Goal: Task Accomplishment & Management: Use online tool/utility

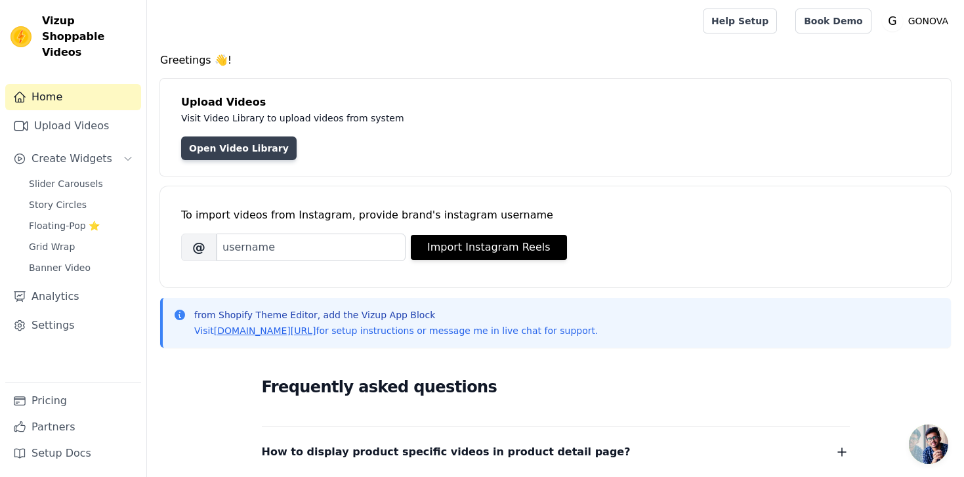
click at [195, 150] on link "Open Video Library" at bounding box center [239, 149] width 116 height 24
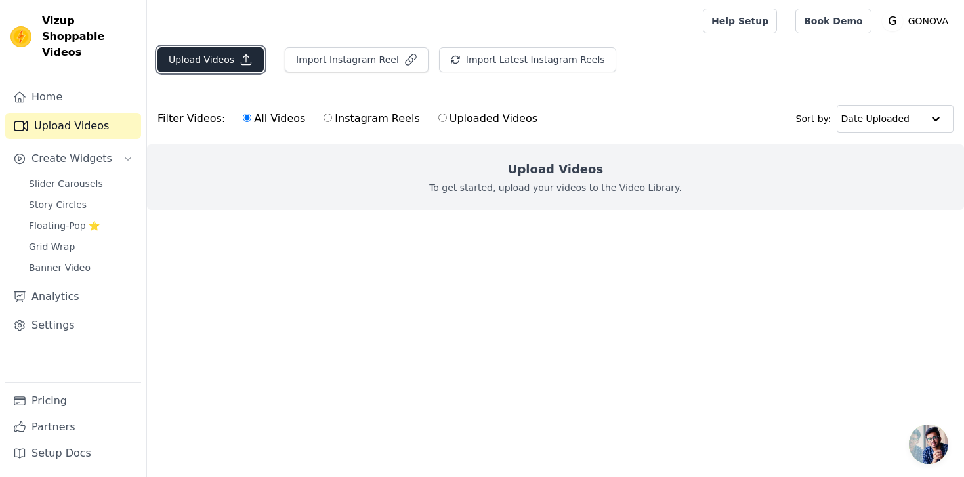
click at [219, 60] on button "Upload Videos" at bounding box center [211, 59] width 106 height 25
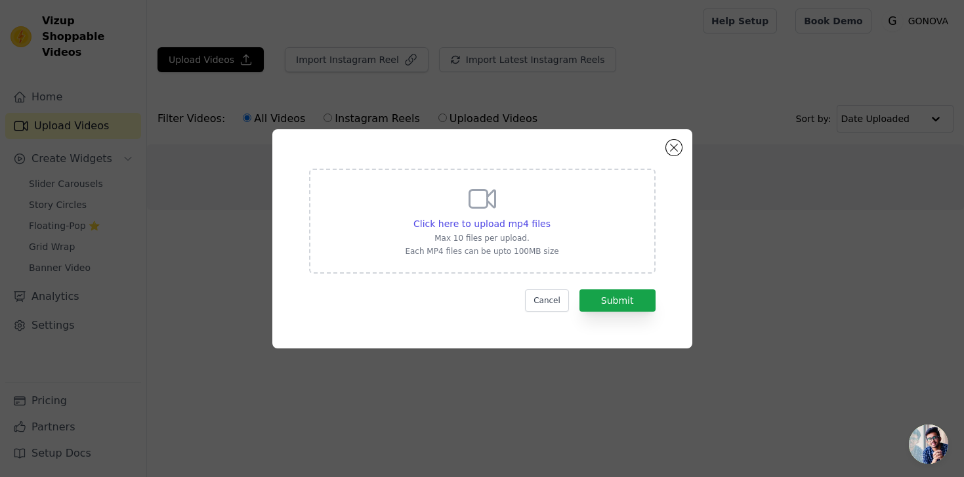
click at [476, 206] on icon at bounding box center [482, 199] width 26 height 18
click at [550, 217] on input "Click here to upload mp4 files Max 10 files per upload. Each MP4 files can be u…" at bounding box center [550, 217] width 1 height 1
type input "C:\fakepath\GONOVA ad 1.mp4"
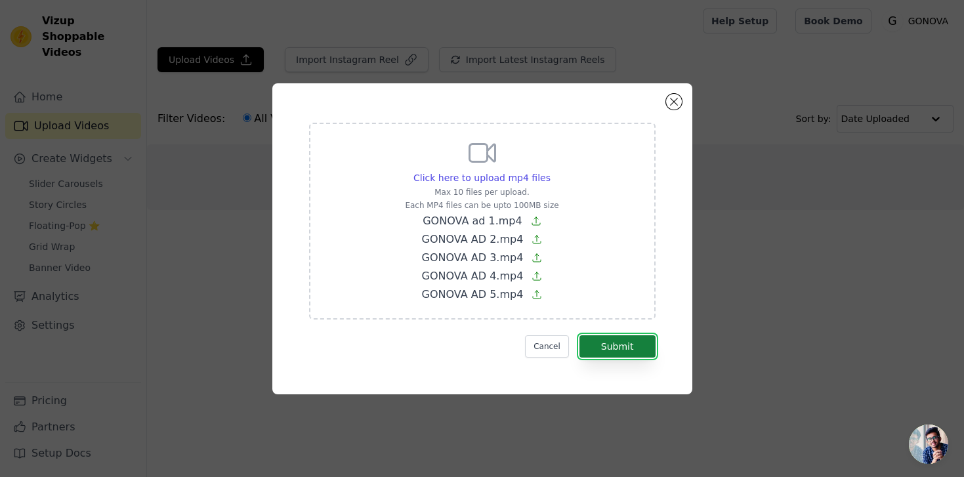
click at [639, 352] on button "Submit" at bounding box center [618, 346] width 76 height 22
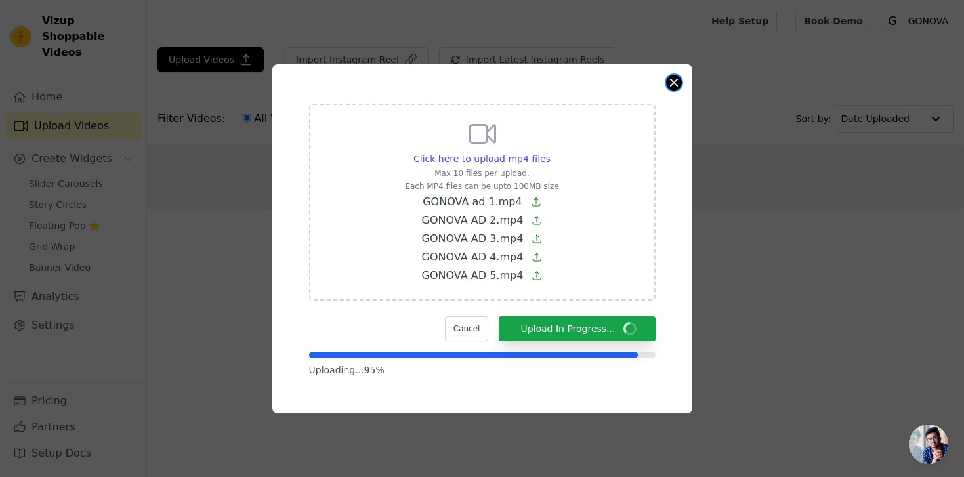
click at [672, 83] on button "Close modal" at bounding box center [674, 83] width 16 height 16
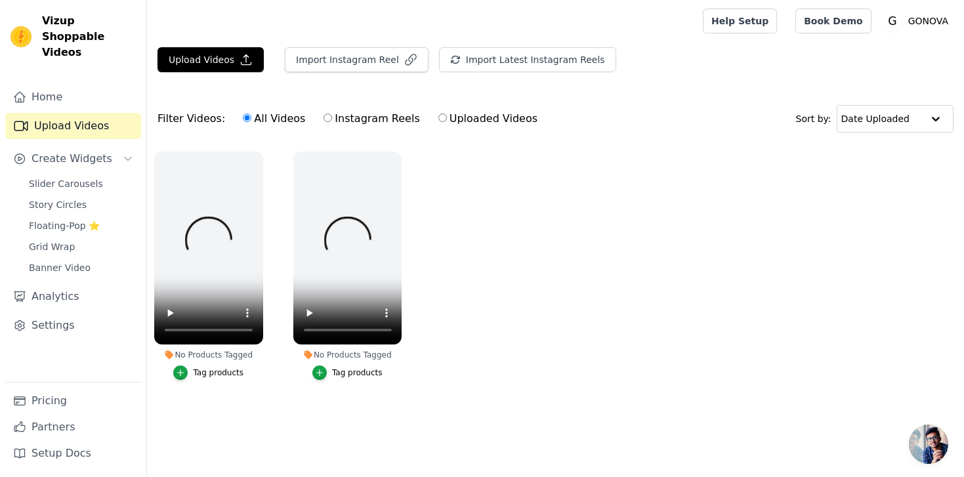
click at [343, 123] on label "Instagram Reels" at bounding box center [371, 118] width 97 height 17
click at [332, 122] on input "Instagram Reels" at bounding box center [328, 118] width 9 height 9
radio input "true"
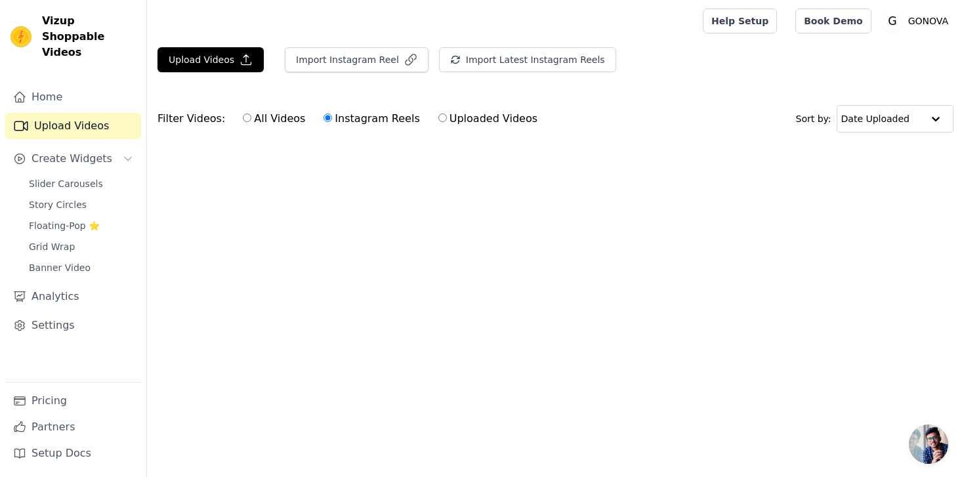
click at [441, 121] on label "Uploaded Videos" at bounding box center [488, 118] width 100 height 17
click at [441, 121] on input "Uploaded Videos" at bounding box center [442, 118] width 9 height 9
radio input "true"
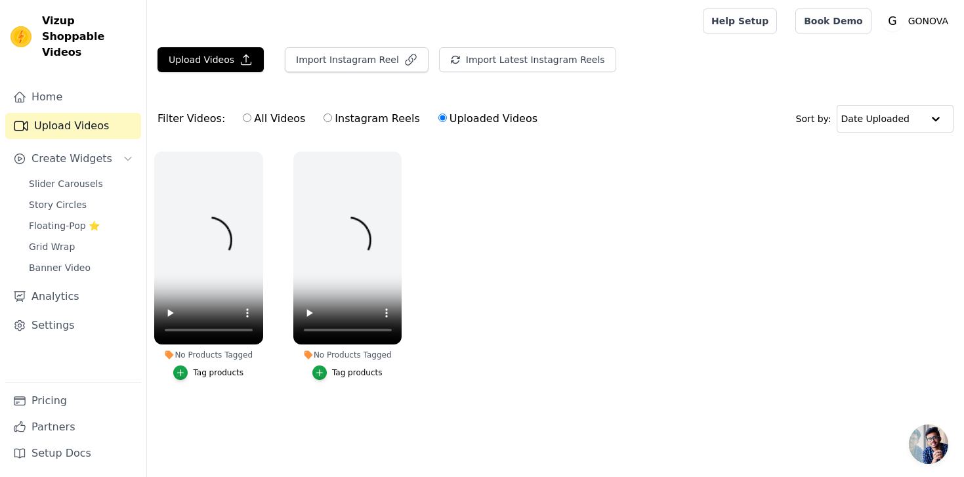
click at [335, 121] on label "Instagram Reels" at bounding box center [371, 118] width 97 height 17
click at [332, 121] on input "Instagram Reels" at bounding box center [328, 118] width 9 height 9
radio input "true"
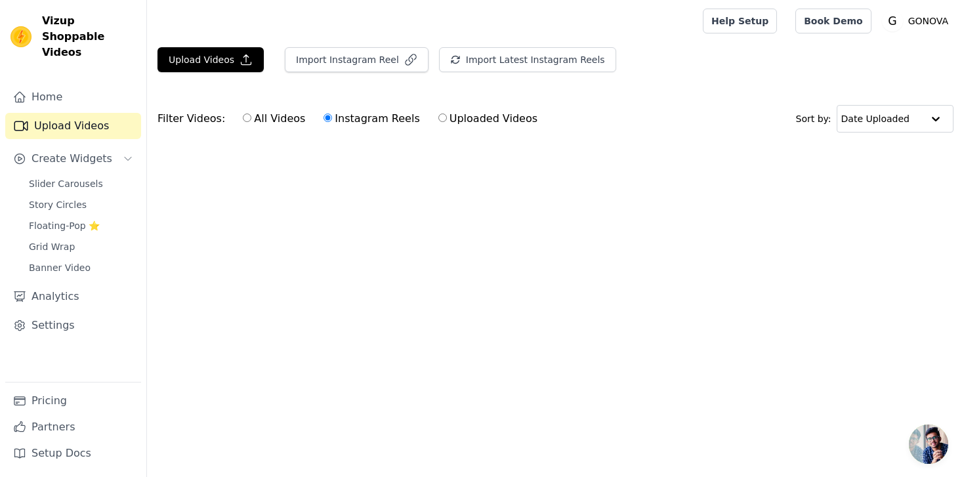
click at [251, 120] on label "All Videos" at bounding box center [274, 118] width 64 height 17
click at [251, 120] on input "All Videos" at bounding box center [247, 118] width 9 height 9
radio input "true"
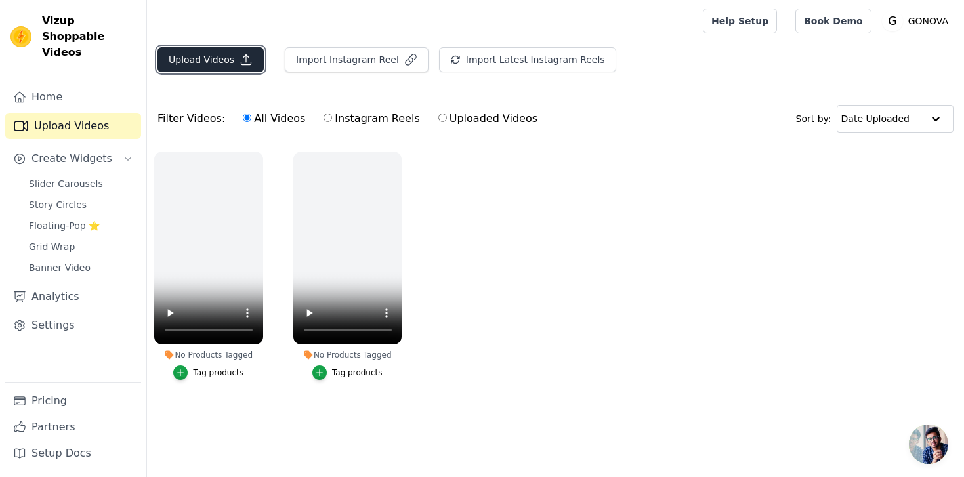
click at [222, 72] on button "Upload Videos" at bounding box center [211, 59] width 106 height 25
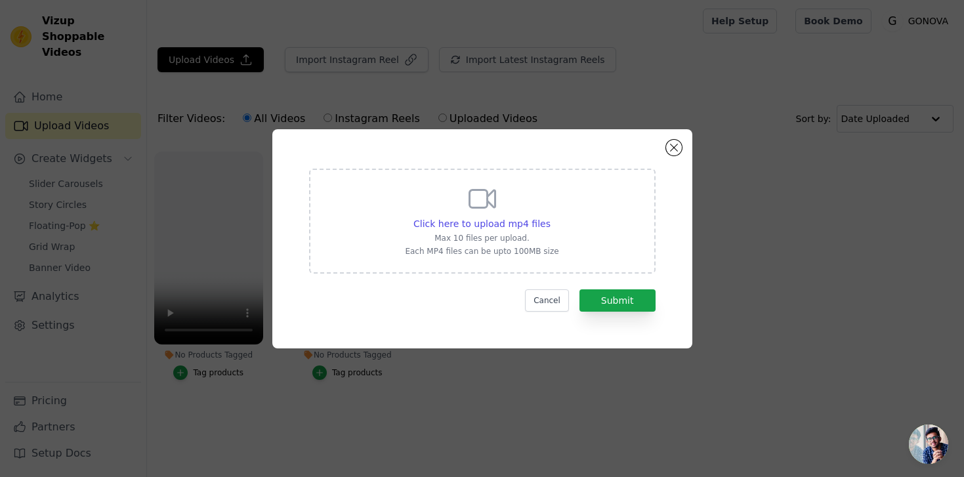
click at [447, 216] on div "Click here to upload mp4 files Max 10 files per upload. Each MP4 files can be u…" at bounding box center [482, 220] width 154 height 74
click at [550, 217] on input "Click here to upload mp4 files Max 10 files per upload. Each MP4 files can be u…" at bounding box center [550, 217] width 1 height 1
type input "C:\fakepath\GONOVA AD 5.mp4"
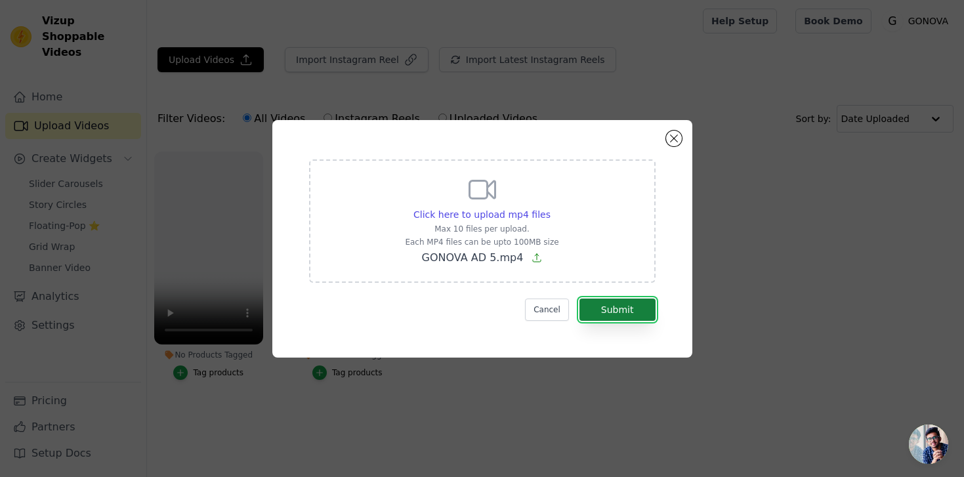
click at [616, 311] on button "Submit" at bounding box center [618, 310] width 76 height 22
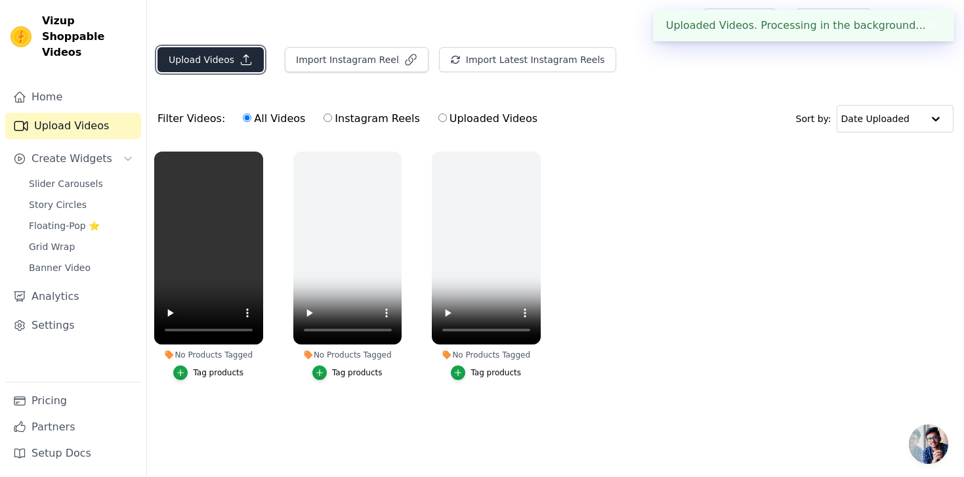
click at [209, 64] on button "Upload Videos" at bounding box center [211, 59] width 106 height 25
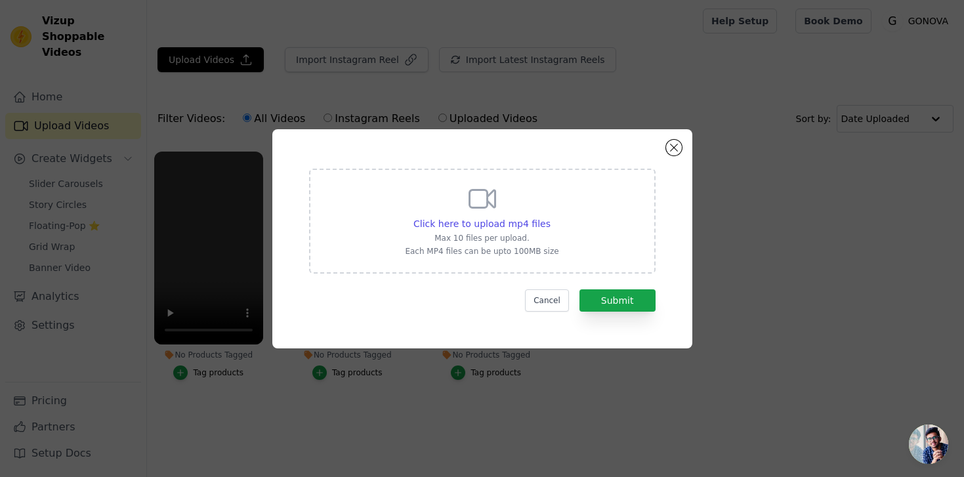
click at [451, 188] on div "Click here to upload mp4 files Max 10 files per upload. Each MP4 files can be u…" at bounding box center [482, 220] width 154 height 74
click at [550, 217] on input "Click here to upload mp4 files Max 10 files per upload. Each MP4 files can be u…" at bounding box center [550, 217] width 1 height 1
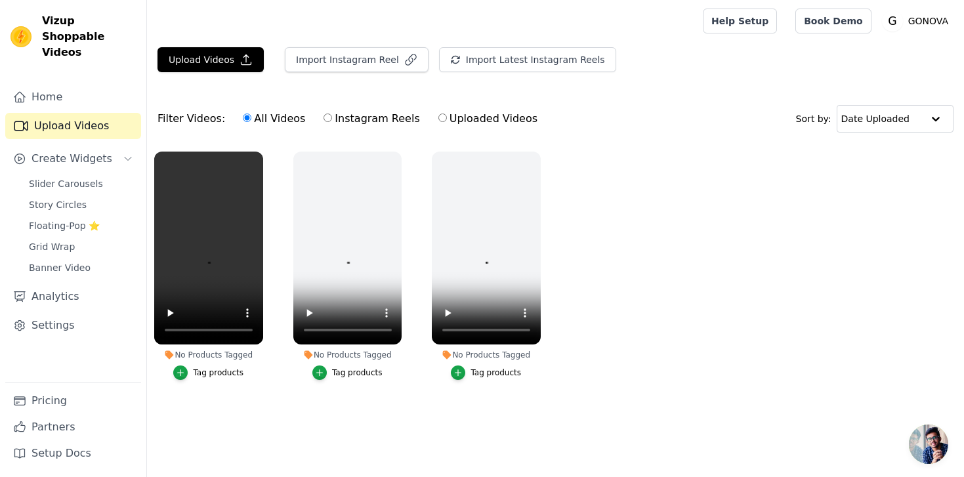
click at [629, 331] on ul "No Products Tagged Tag products No Products Tagged Tag products No Products Tag…" at bounding box center [555, 278] width 817 height 269
click at [224, 62] on button "Upload Videos" at bounding box center [211, 59] width 106 height 25
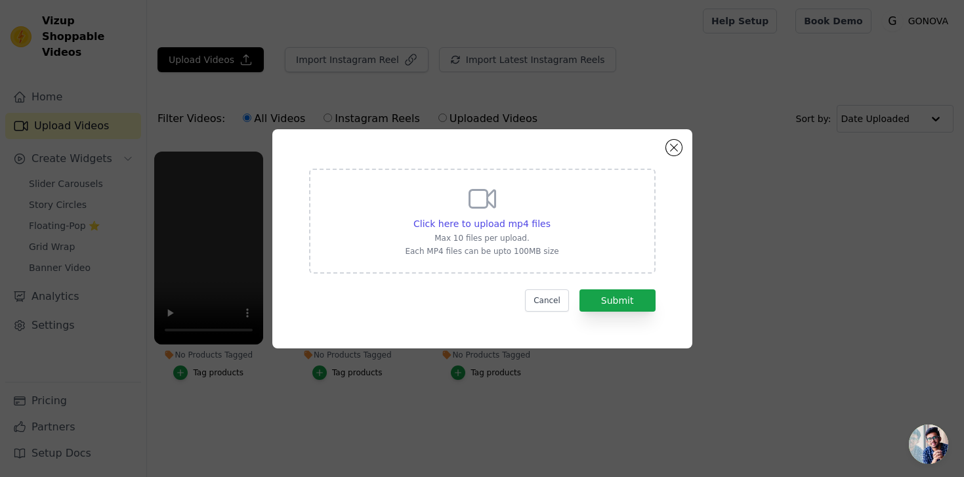
click at [514, 238] on p "Max 10 files per upload." at bounding box center [482, 238] width 154 height 11
click at [550, 217] on input "Click here to upload mp4 files Max 10 files per upload. Each MP4 files can be u…" at bounding box center [550, 217] width 1 height 1
type input "C:\fakepath\GONOVA AD 4.mp4"
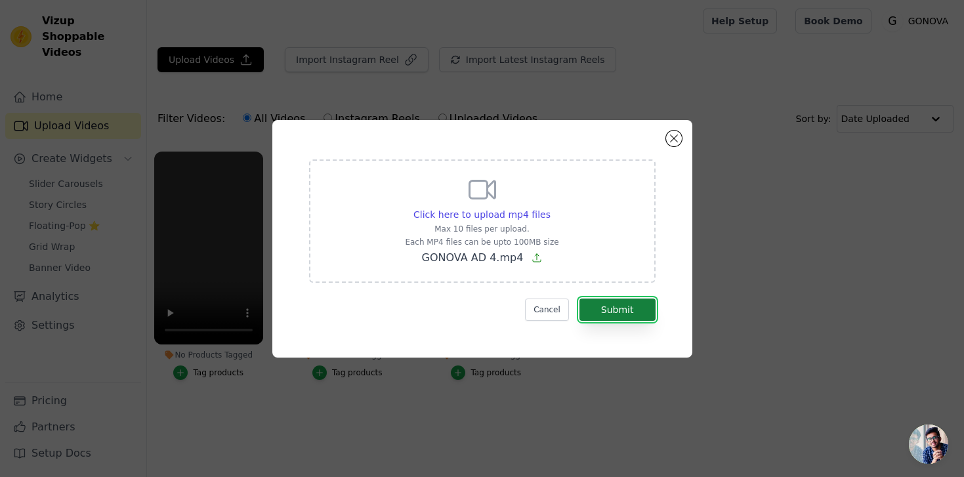
click at [635, 312] on button "Submit" at bounding box center [618, 310] width 76 height 22
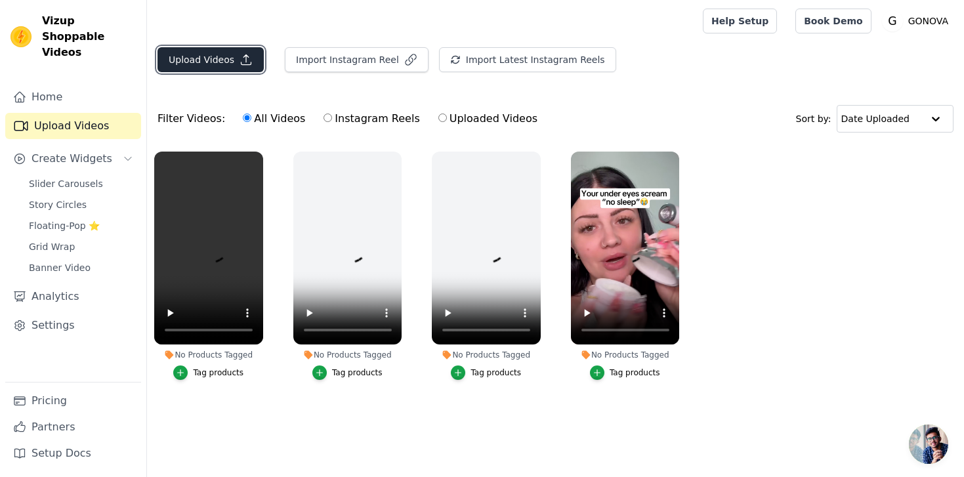
click at [220, 64] on button "Upload Videos" at bounding box center [211, 59] width 106 height 25
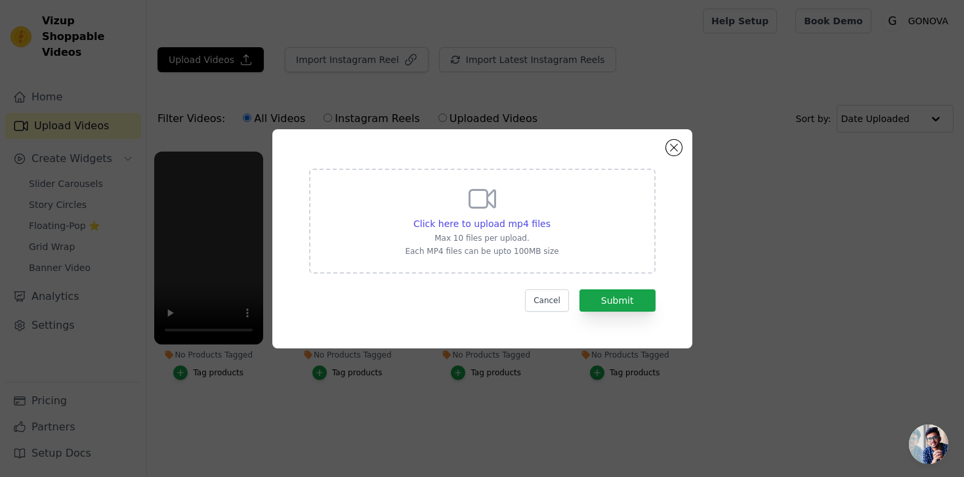
click at [406, 213] on div "Click here to upload mp4 files Max 10 files per upload. Each MP4 files can be u…" at bounding box center [482, 221] width 347 height 105
click at [550, 217] on input "Click here to upload mp4 files Max 10 files per upload. Each MP4 files can be u…" at bounding box center [550, 217] width 1 height 1
type input "C:\fakepath\GONOVA AD 3.mp4"
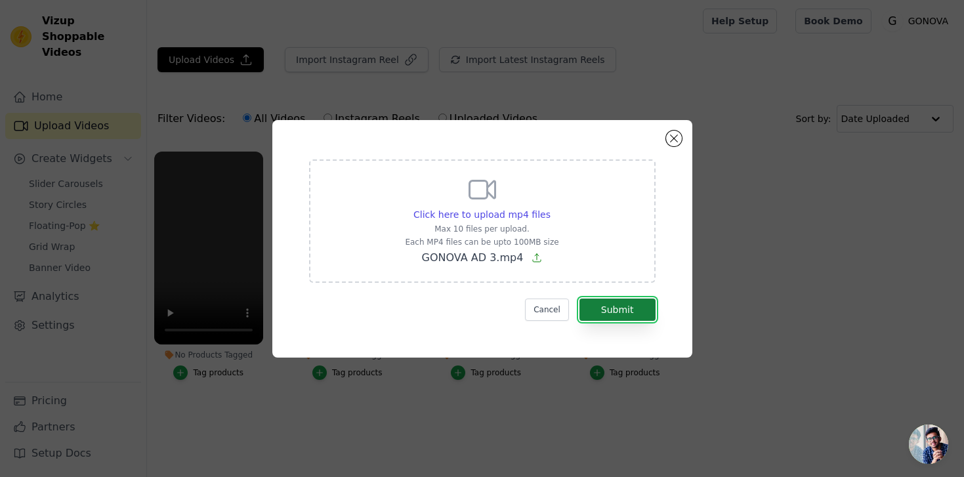
click at [597, 305] on button "Submit" at bounding box center [618, 310] width 76 height 22
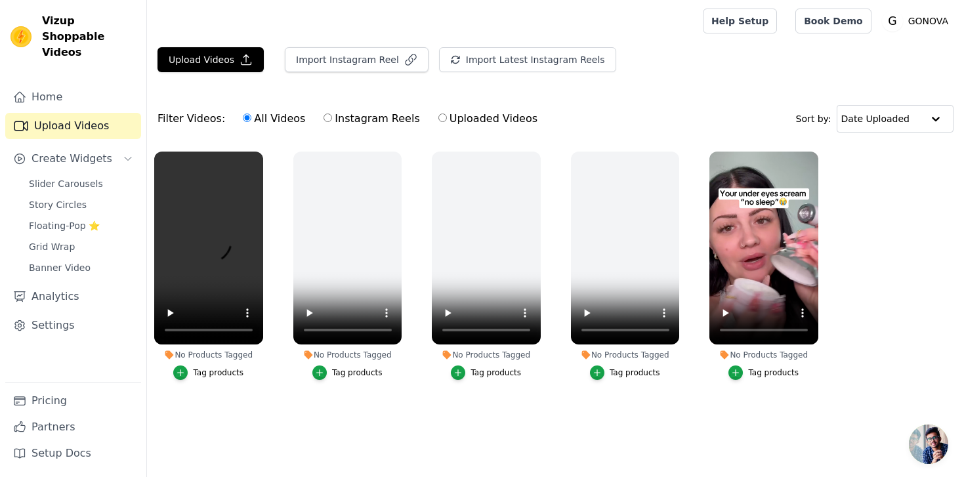
click at [764, 373] on div "Tag products" at bounding box center [773, 373] width 51 height 11
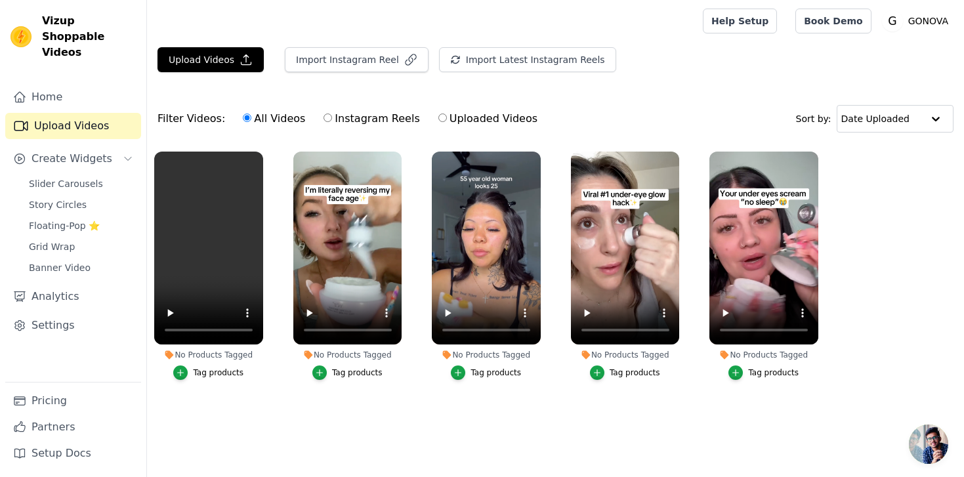
click at [767, 377] on div "Tag products" at bounding box center [773, 373] width 51 height 11
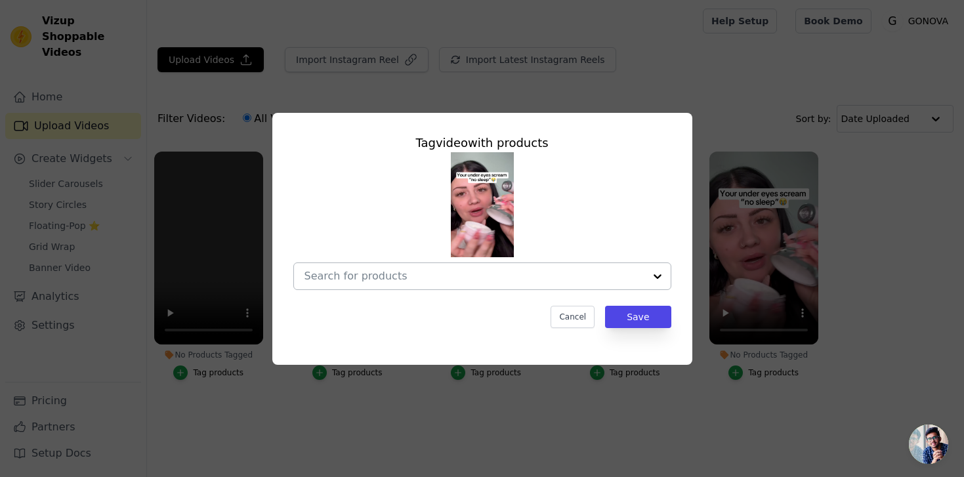
click at [515, 287] on div at bounding box center [475, 276] width 340 height 26
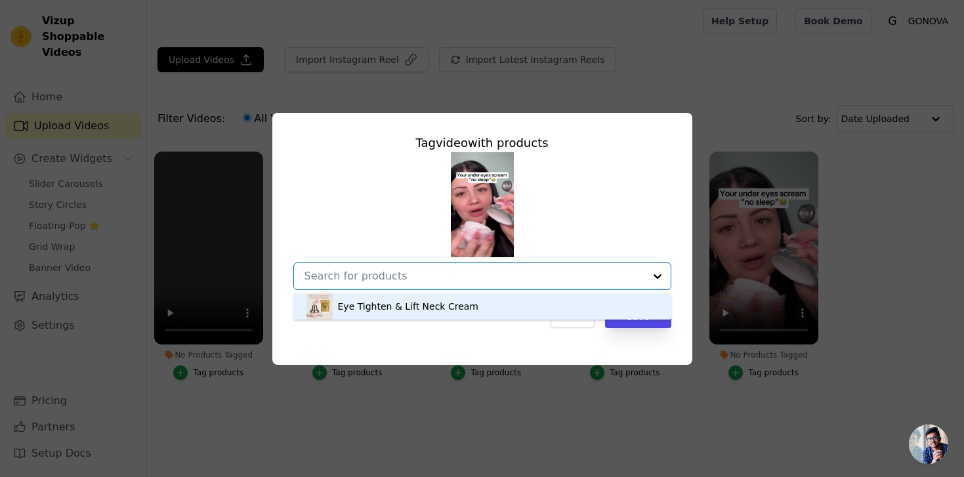
click at [408, 301] on div "Eye Tighten & Lift Neck Cream" at bounding box center [408, 306] width 140 height 13
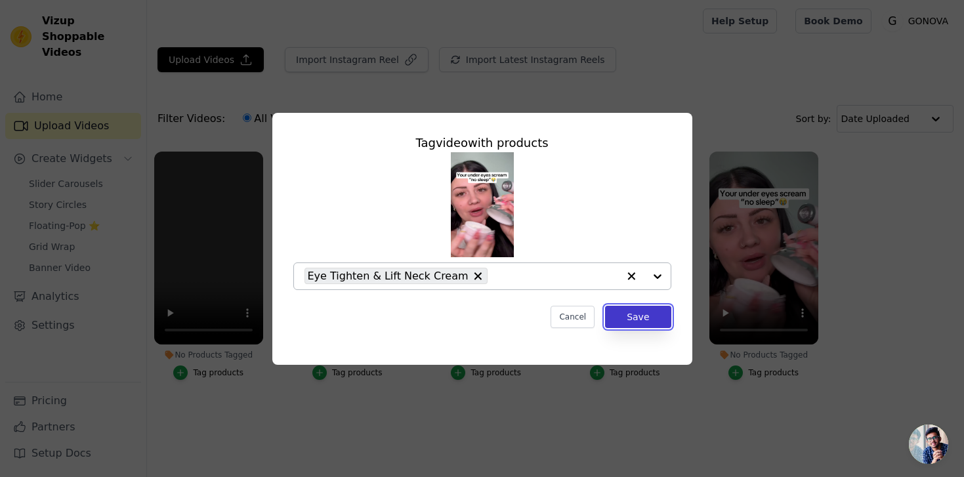
click at [663, 316] on button "Save" at bounding box center [638, 317] width 66 height 22
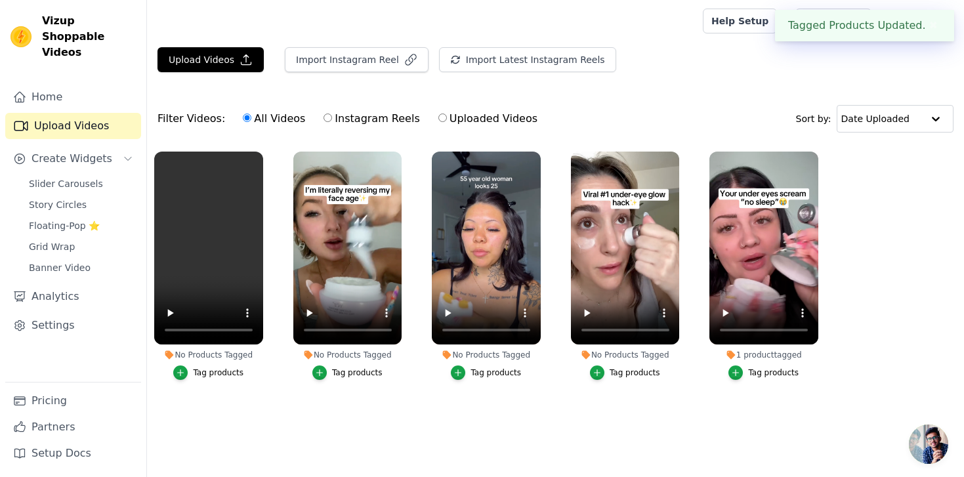
click at [633, 373] on div "Tag products" at bounding box center [635, 373] width 51 height 11
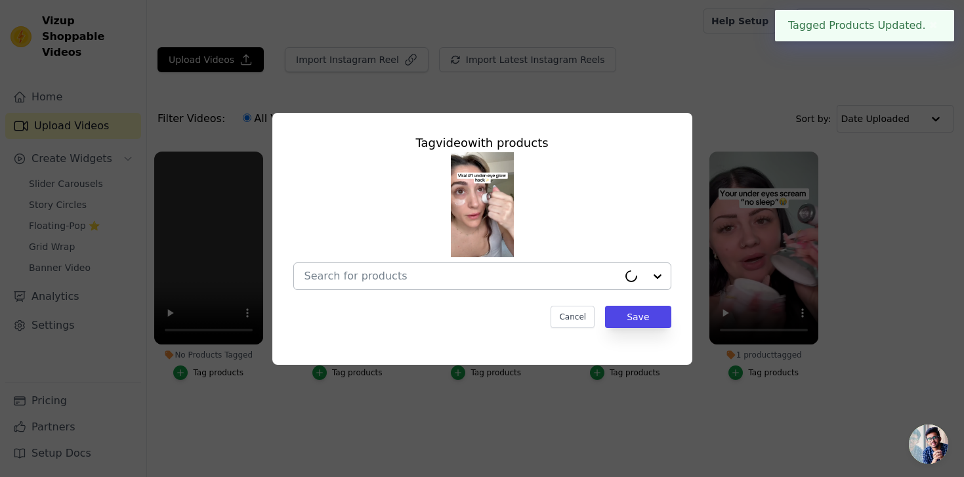
click at [444, 283] on div at bounding box center [462, 276] width 314 height 26
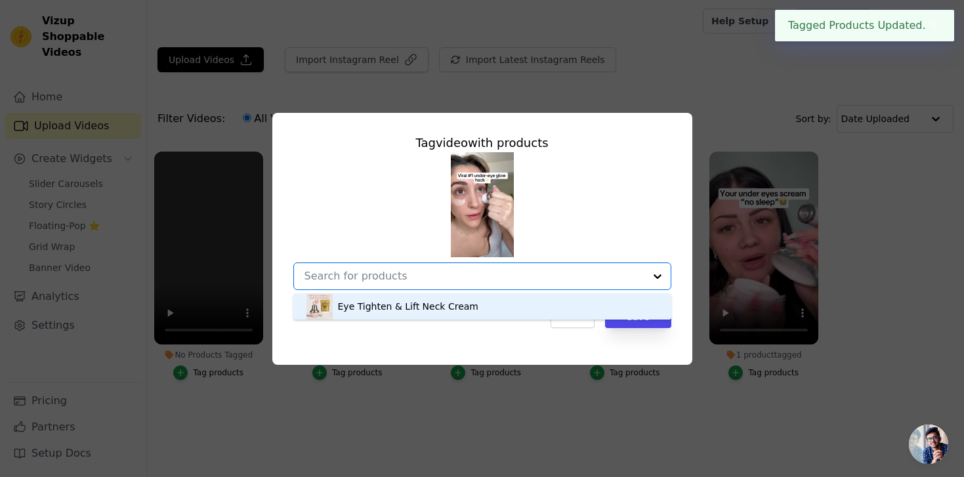
click at [443, 310] on div "Eye Tighten & Lift Neck Cream" at bounding box center [408, 306] width 140 height 13
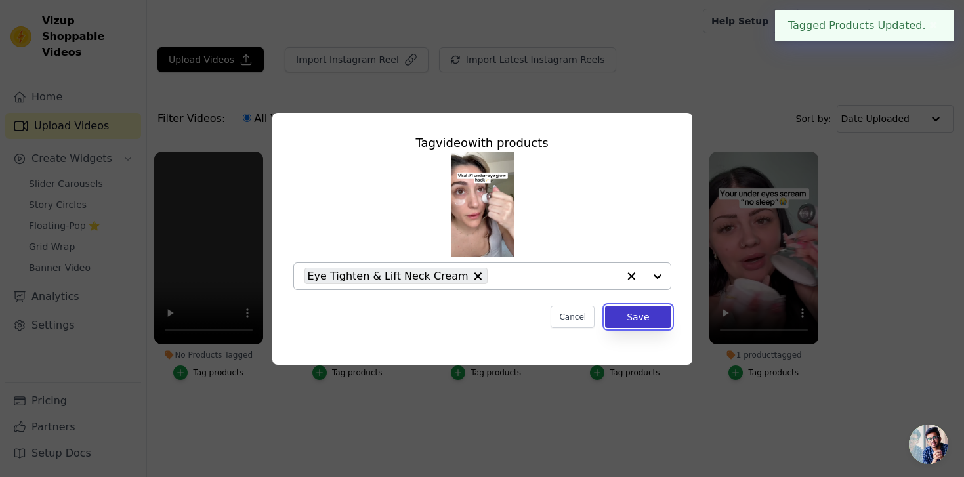
click at [646, 324] on button "Save" at bounding box center [638, 317] width 66 height 22
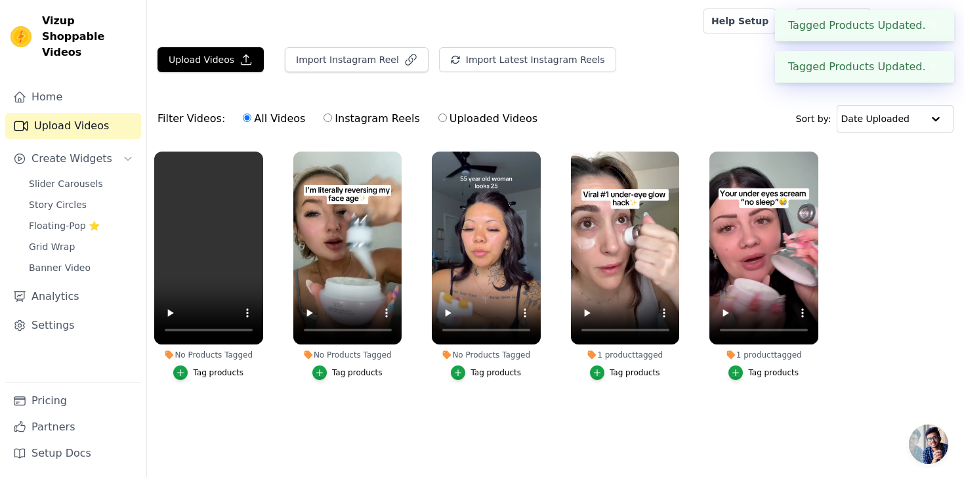
click at [511, 363] on li "No Products Tagged Tag products" at bounding box center [486, 266] width 109 height 228
click at [494, 371] on div "Tag products" at bounding box center [496, 373] width 51 height 11
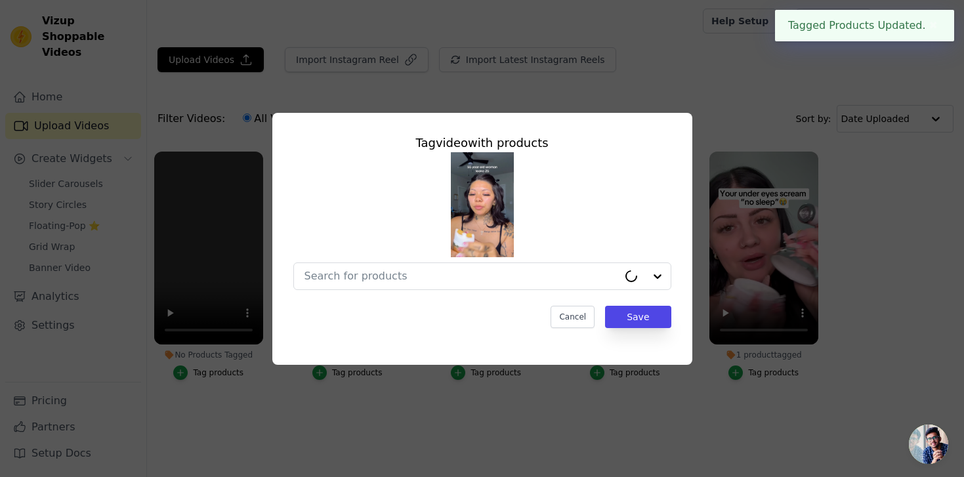
click at [419, 291] on div "Tag video with products Cancel Save" at bounding box center [482, 230] width 399 height 215
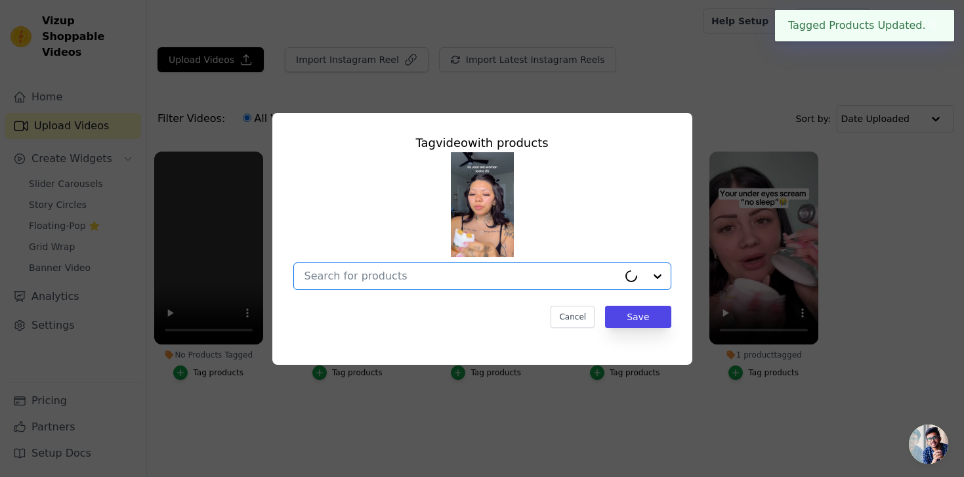
click at [404, 278] on input "No Products Tagged Tag video with products Option undefined, selected. Select i…" at bounding box center [462, 276] width 314 height 12
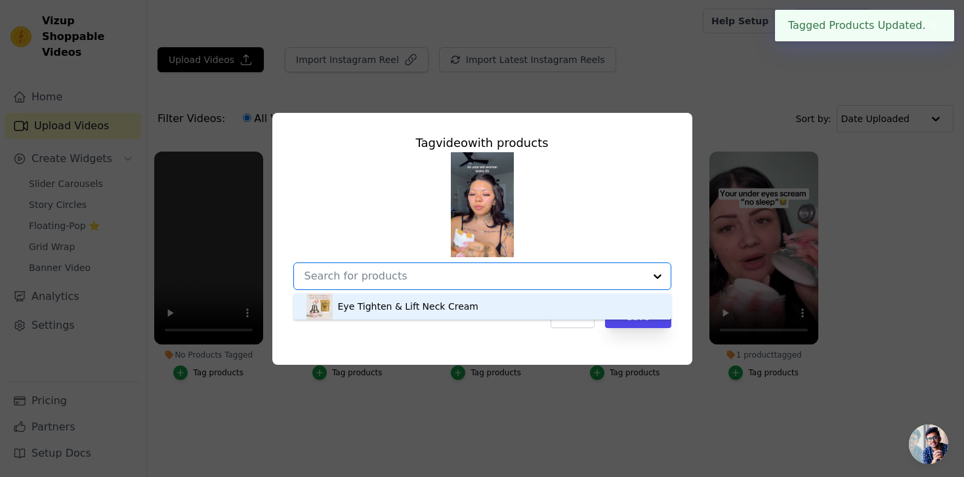
click at [405, 301] on div "Eye Tighten & Lift Neck Cream" at bounding box center [408, 306] width 140 height 13
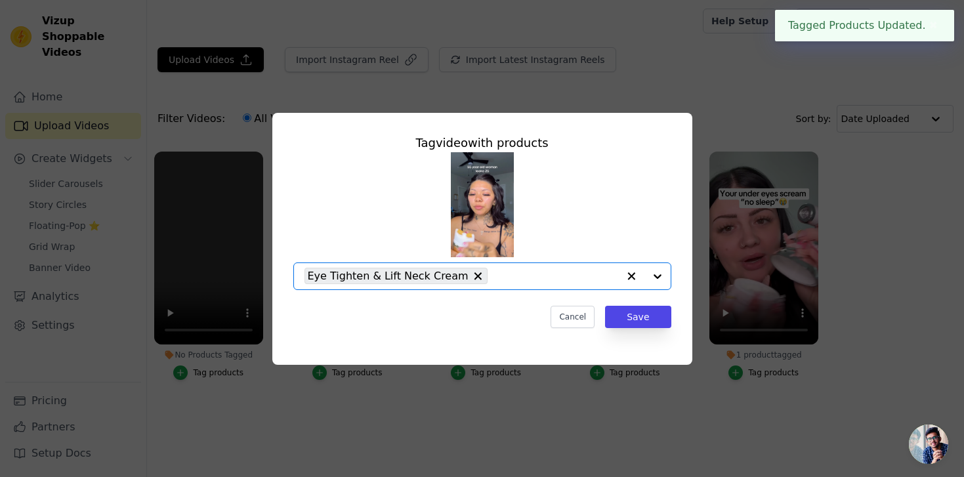
click at [665, 304] on div "Tag video with products Option Eye Tighten & Lift Neck Cream, selected. Select …" at bounding box center [482, 230] width 399 height 215
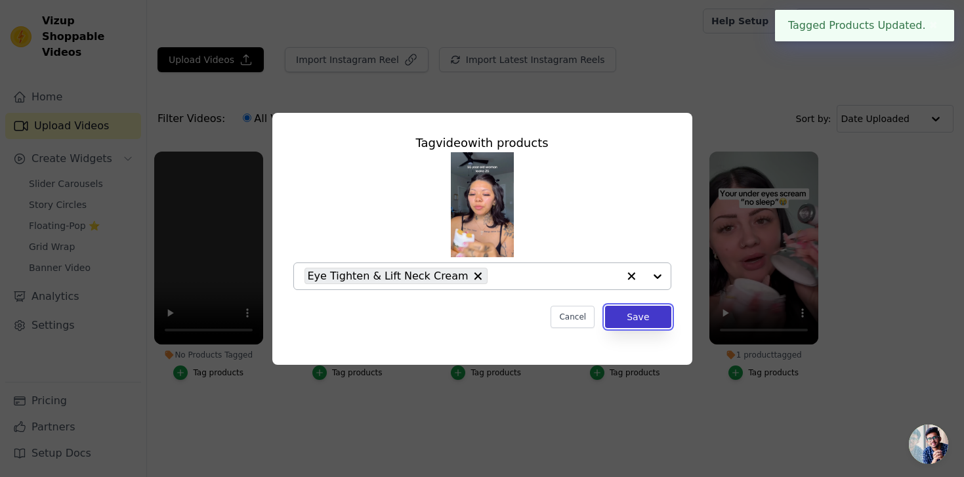
click at [662, 313] on button "Save" at bounding box center [638, 317] width 66 height 22
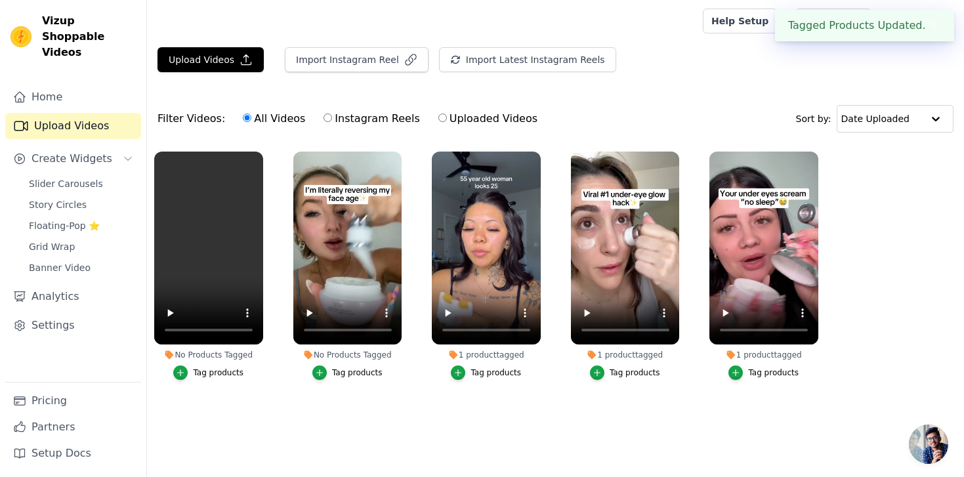
click at [331, 379] on button "Tag products" at bounding box center [347, 373] width 70 height 14
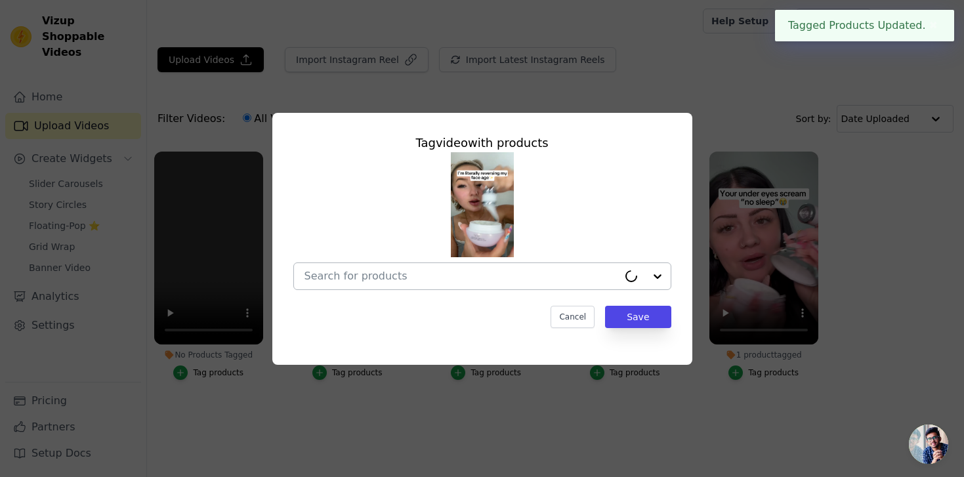
click at [314, 286] on div at bounding box center [462, 276] width 314 height 26
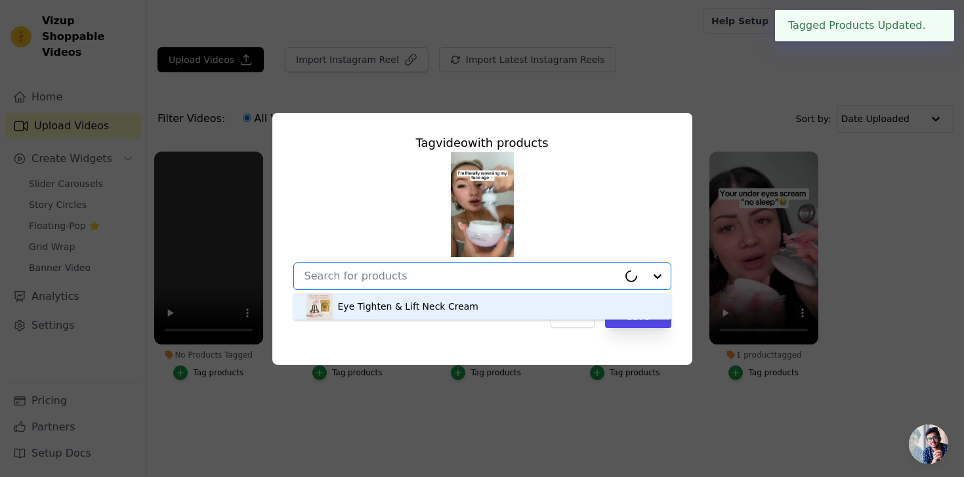
drag, startPoint x: 320, startPoint y: 291, endPoint x: 336, endPoint y: 298, distance: 17.7
click at [326, 297] on img at bounding box center [319, 306] width 26 height 26
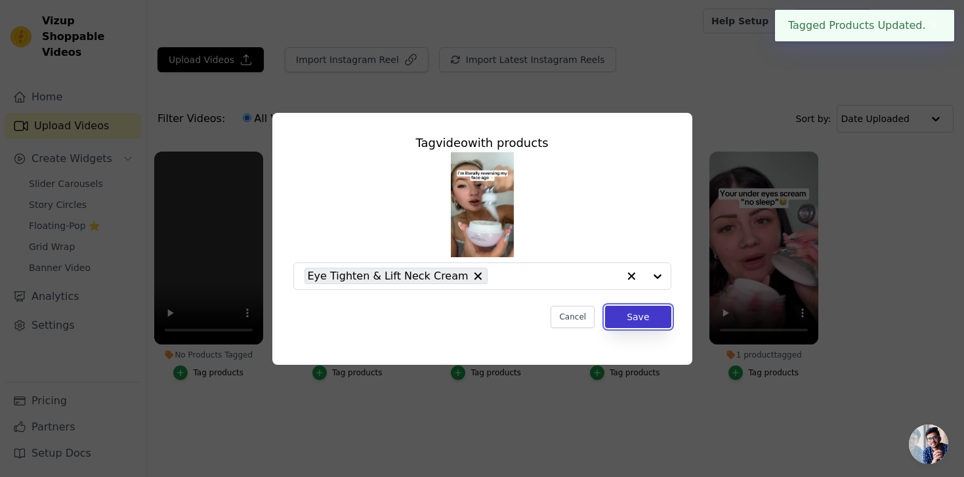
click at [627, 318] on button "Save" at bounding box center [638, 317] width 66 height 22
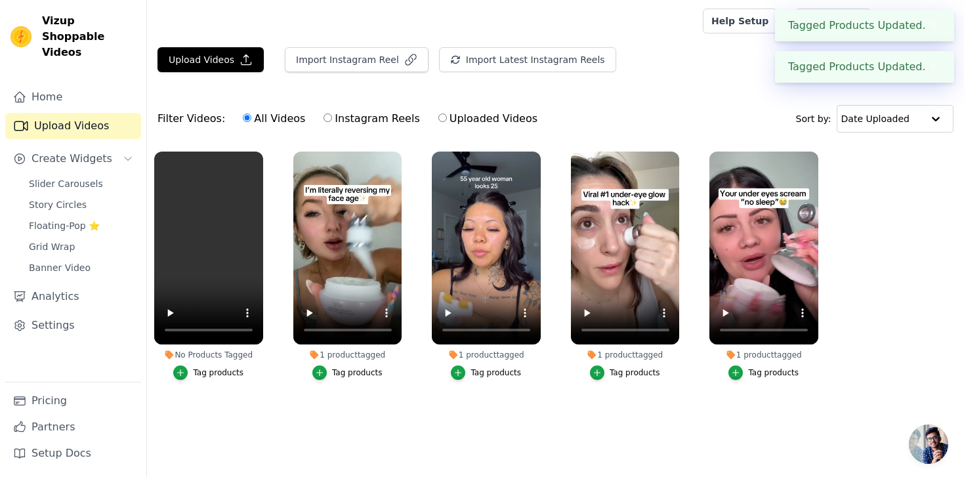
click at [207, 371] on div "Tag products" at bounding box center [218, 373] width 51 height 11
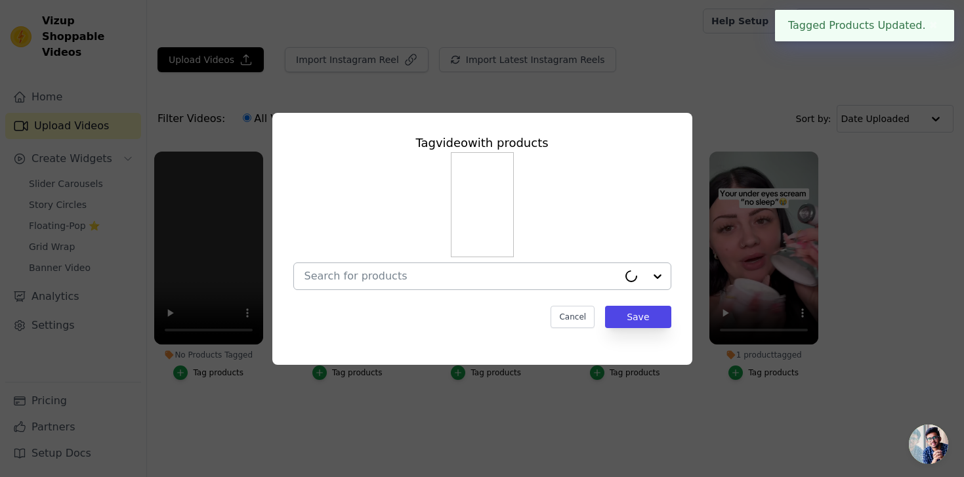
click at [368, 280] on input "No Products Tagged Tag video with products Cancel Save Tag products" at bounding box center [462, 276] width 314 height 12
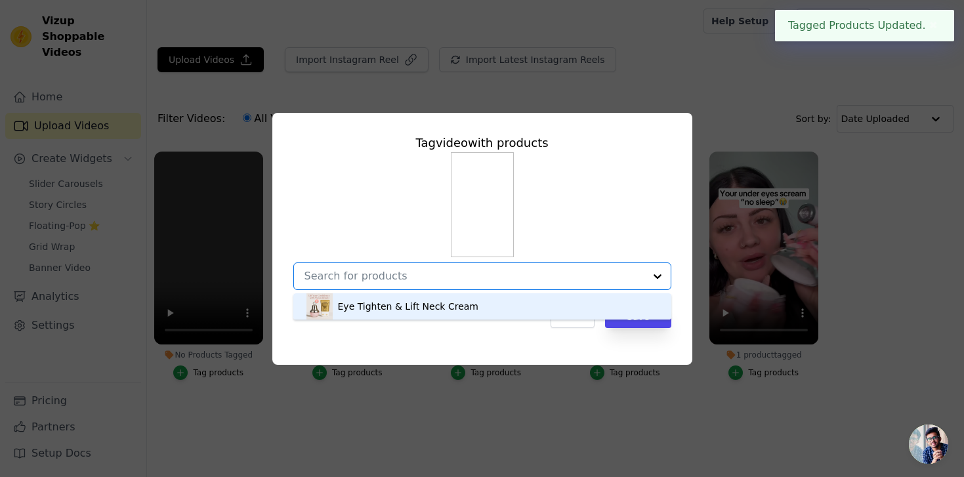
click at [375, 306] on div "Eye Tighten & Lift Neck Cream" at bounding box center [408, 306] width 140 height 13
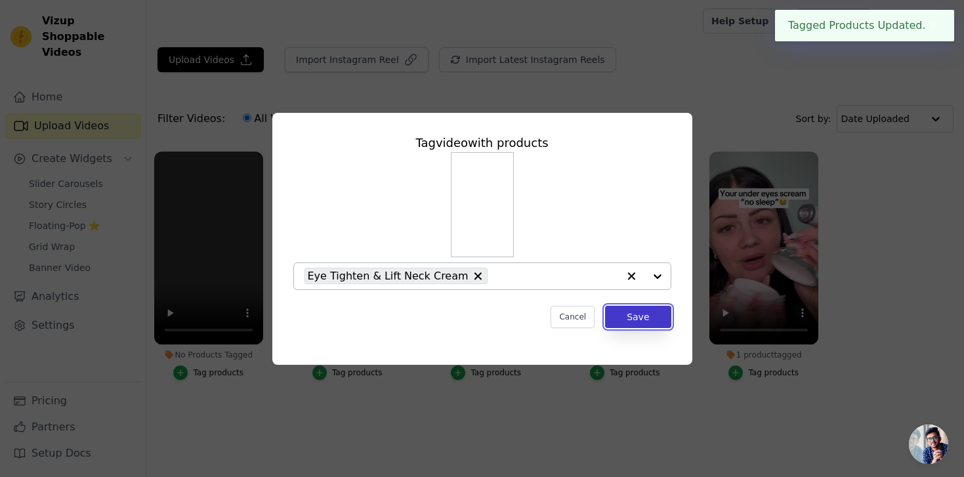
click at [641, 318] on button "Save" at bounding box center [638, 317] width 66 height 22
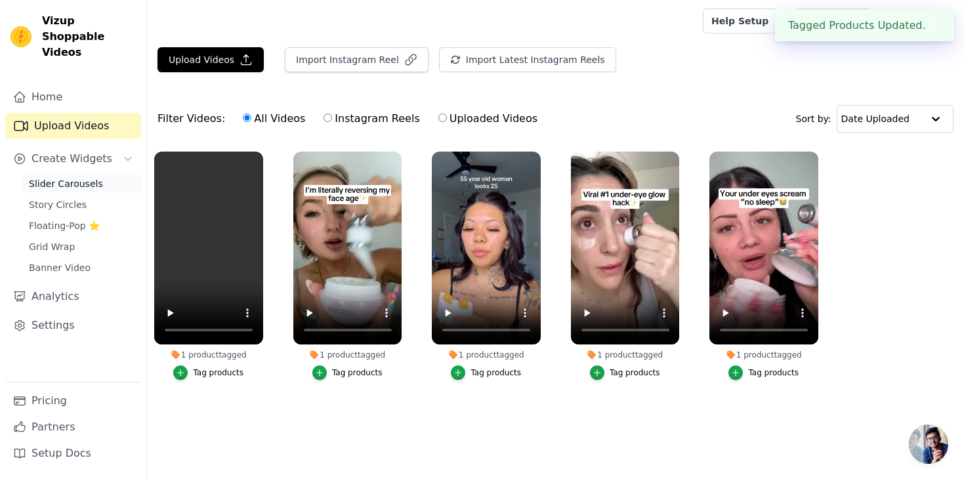
click at [62, 177] on span "Slider Carousels" at bounding box center [66, 183] width 74 height 13
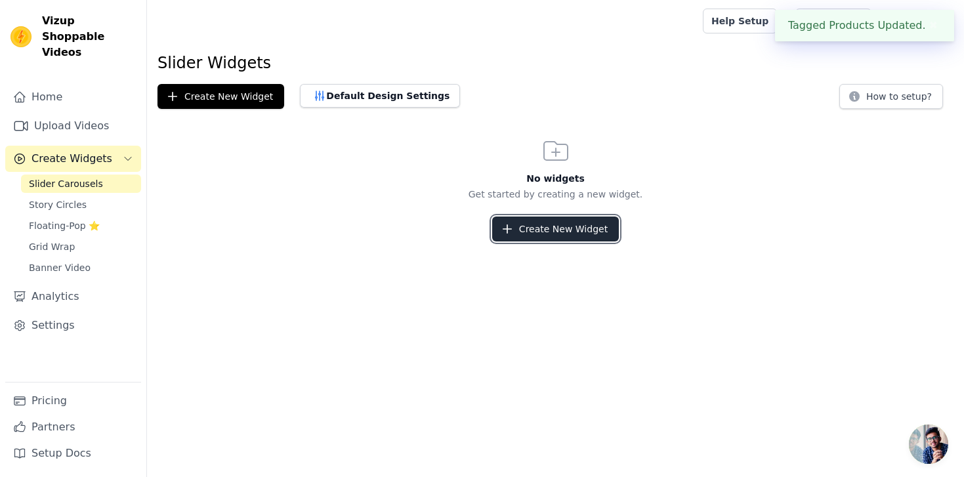
click at [546, 240] on button "Create New Widget" at bounding box center [555, 229] width 127 height 25
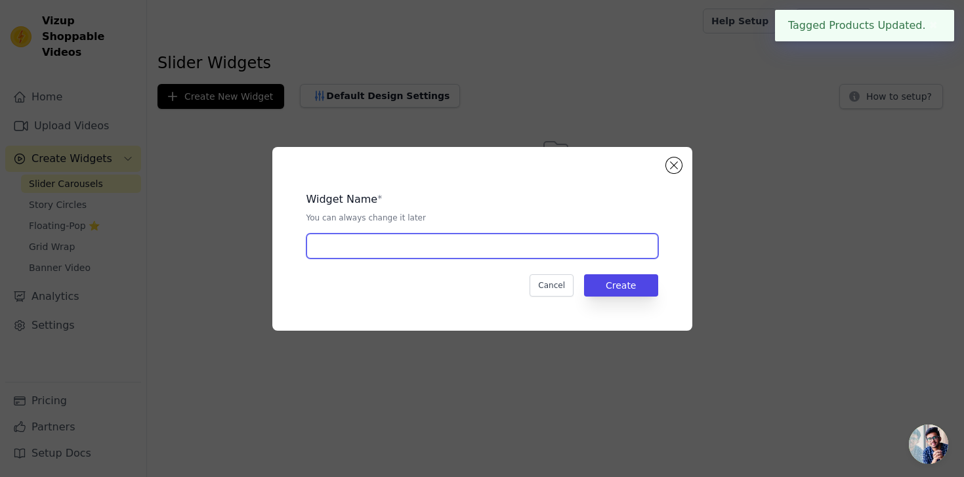
click at [396, 251] on input "text" at bounding box center [482, 246] width 352 height 25
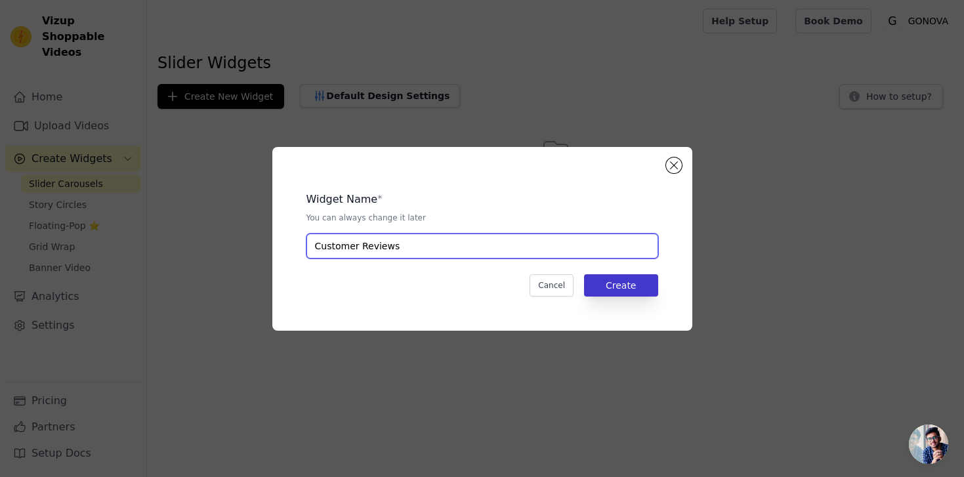
type input "Customer Reviews"
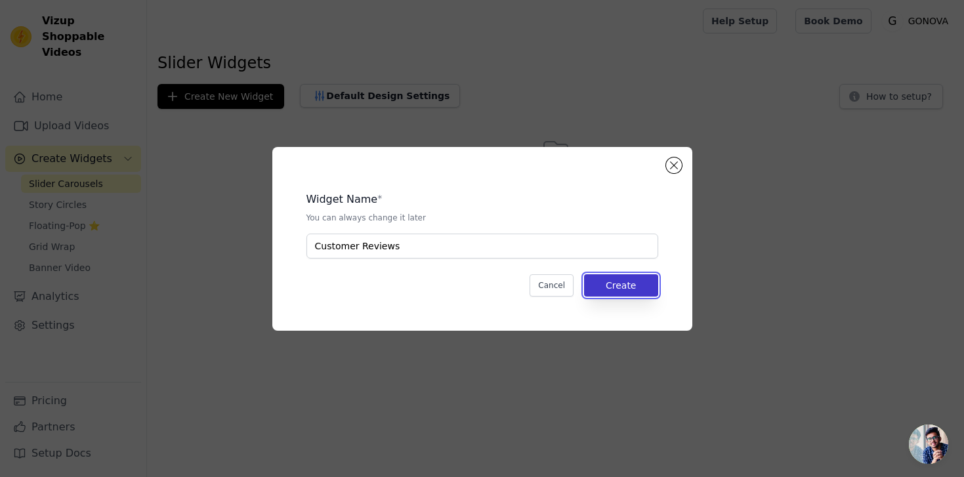
click at [599, 287] on button "Create" at bounding box center [621, 285] width 74 height 22
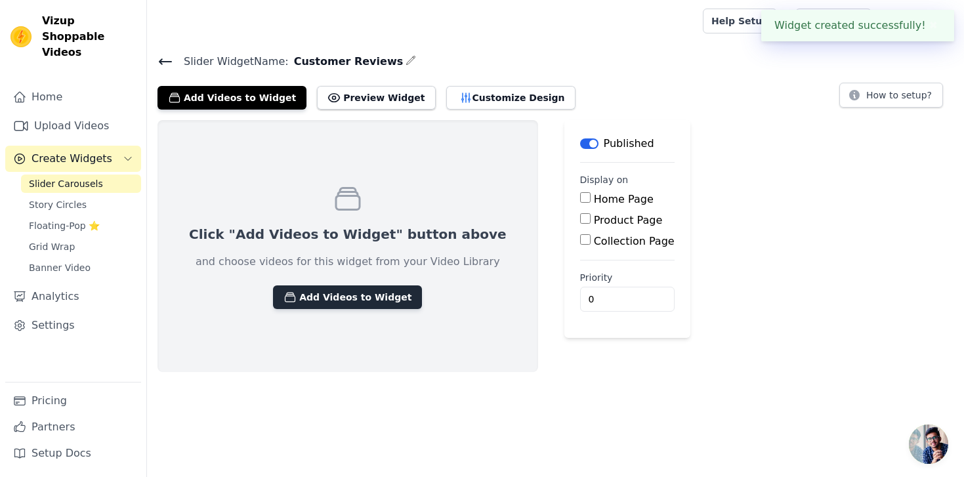
click at [322, 303] on button "Add Videos to Widget" at bounding box center [347, 297] width 149 height 24
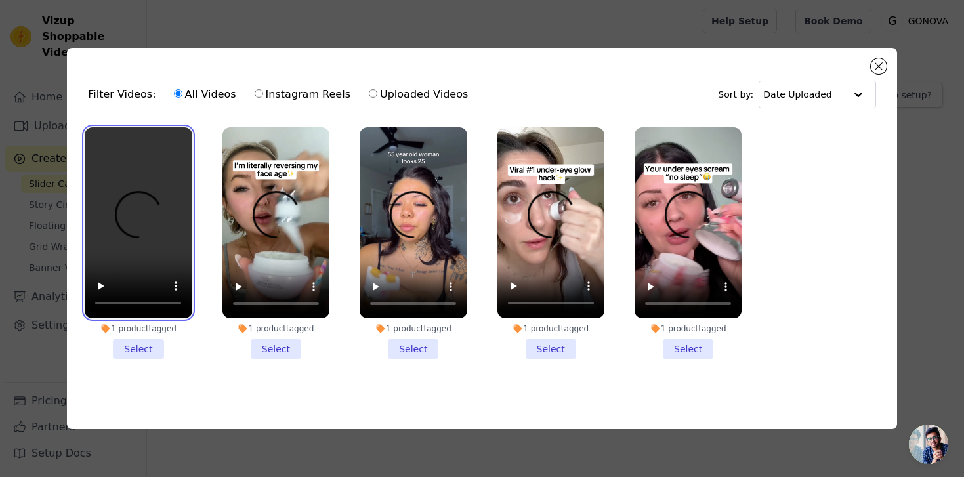
click at [114, 230] on video at bounding box center [138, 222] width 107 height 190
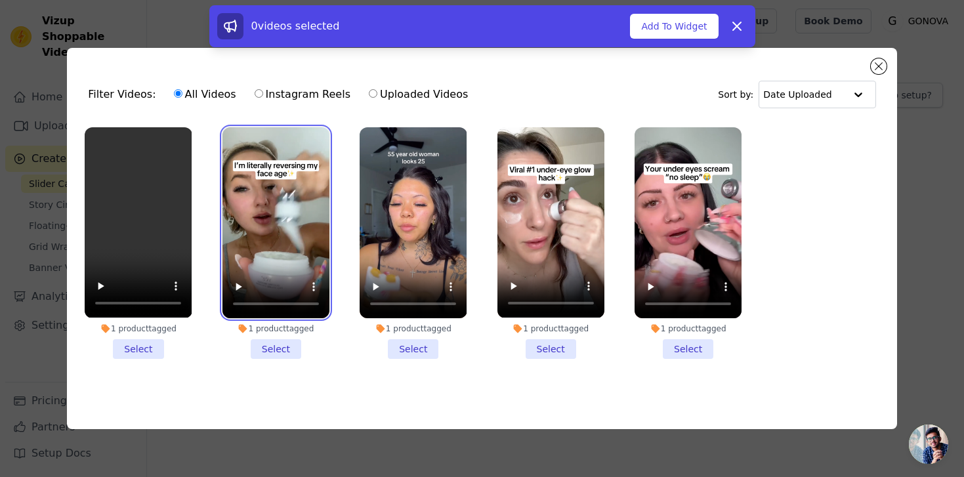
click at [277, 231] on video at bounding box center [275, 222] width 107 height 191
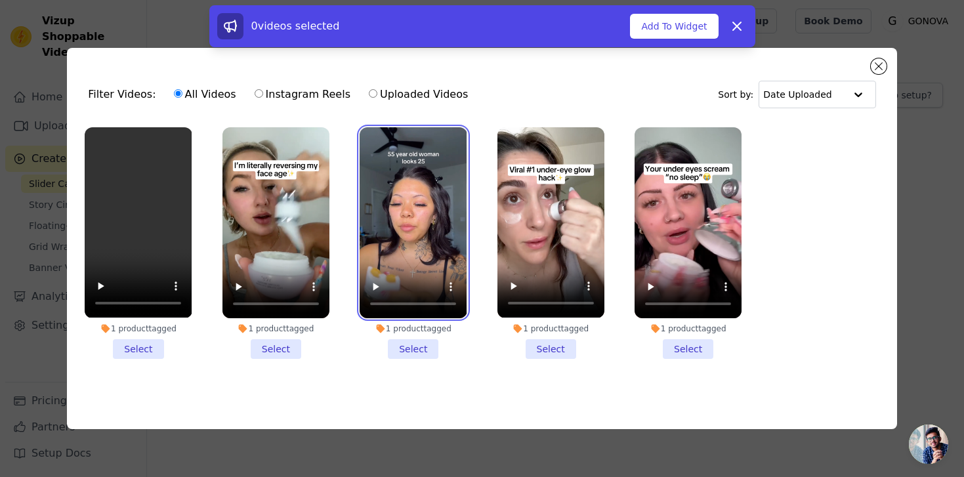
click at [436, 231] on video at bounding box center [413, 222] width 107 height 191
click at [673, 354] on li "1 product tagged Select" at bounding box center [688, 243] width 107 height 232
click at [0, 0] on input "1 product tagged Select" at bounding box center [0, 0] width 0 height 0
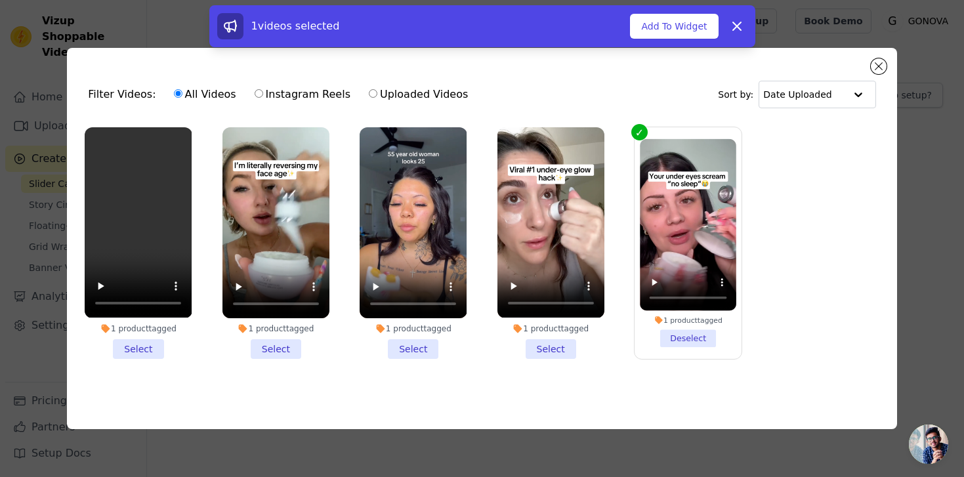
click at [569, 355] on li "1 product tagged Select" at bounding box center [550, 242] width 107 height 231
click at [0, 0] on input "1 product tagged Select" at bounding box center [0, 0] width 0 height 0
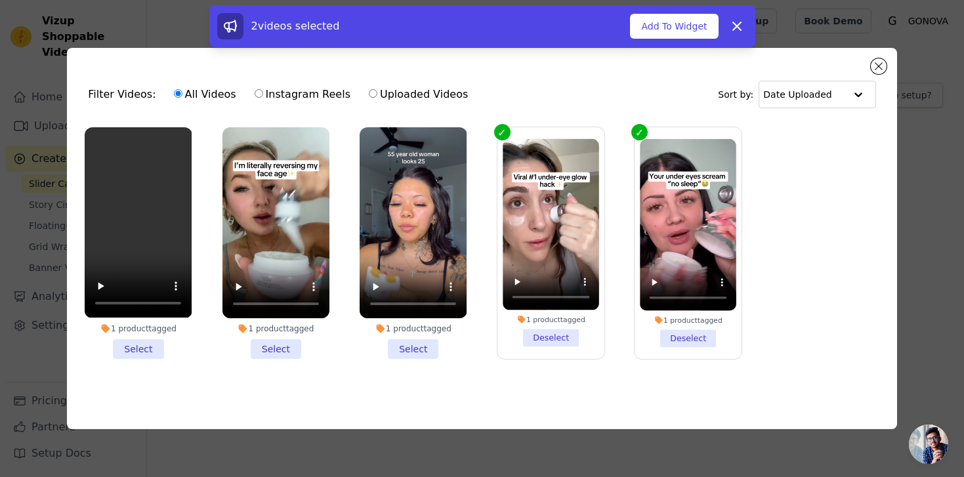
click at [427, 355] on li "1 product tagged Select" at bounding box center [413, 243] width 107 height 232
click at [0, 0] on input "1 product tagged Select" at bounding box center [0, 0] width 0 height 0
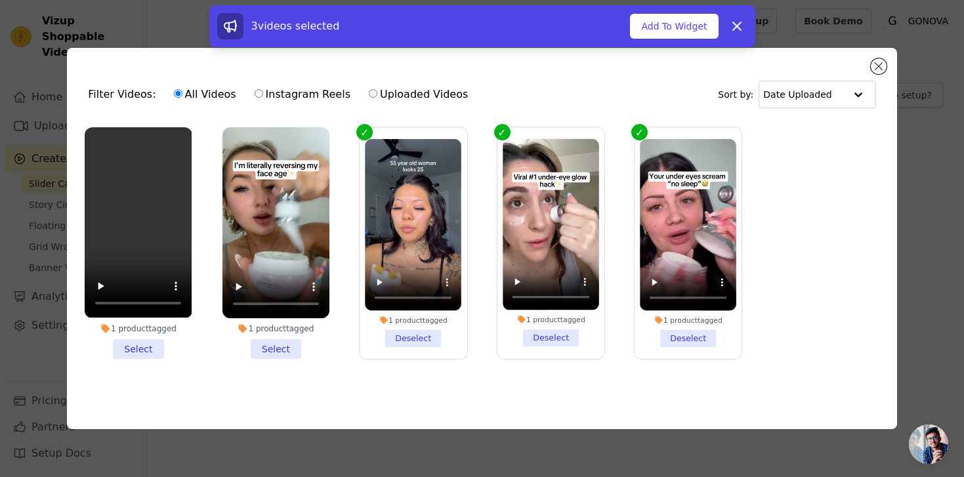
click at [288, 346] on li "1 product tagged Select" at bounding box center [275, 243] width 107 height 232
click at [0, 0] on input "1 product tagged Select" at bounding box center [0, 0] width 0 height 0
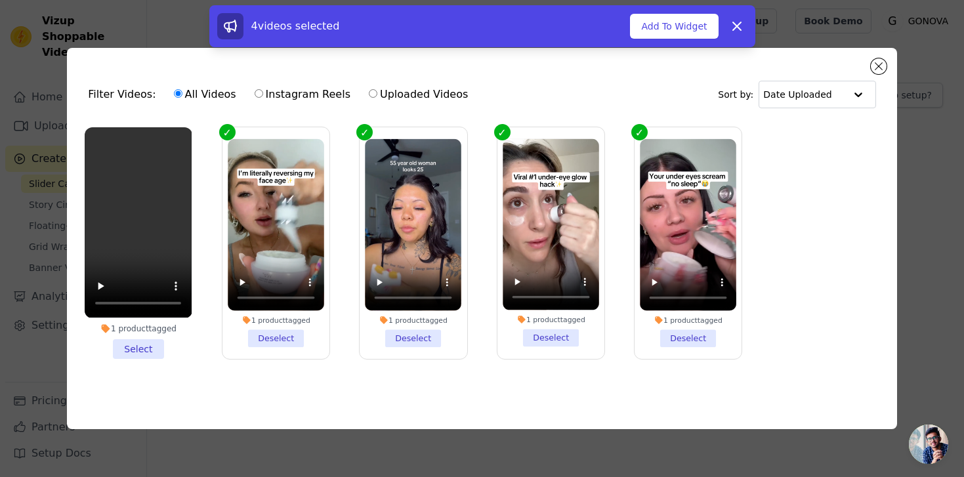
click at [139, 345] on li "1 product tagged Select" at bounding box center [138, 242] width 107 height 231
click at [0, 0] on input "1 product tagged Select" at bounding box center [0, 0] width 0 height 0
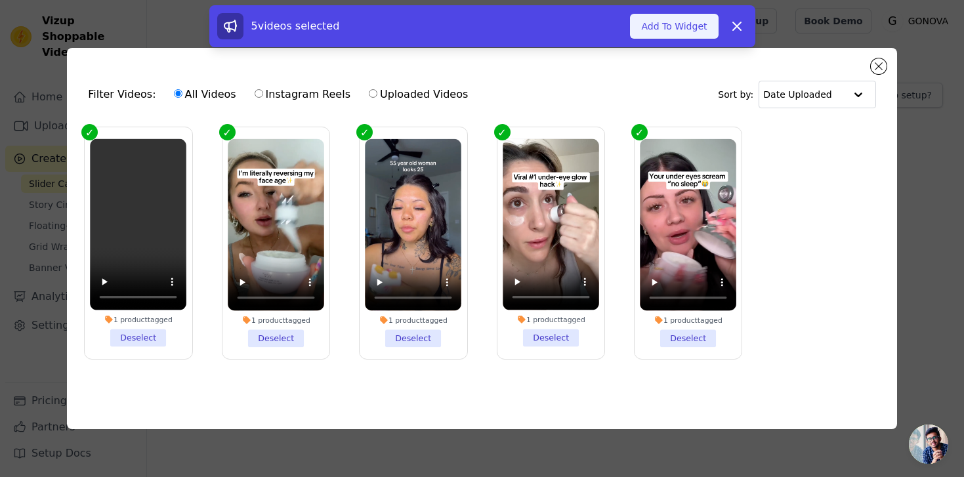
click at [685, 28] on button "Add To Widget" at bounding box center [674, 26] width 88 height 25
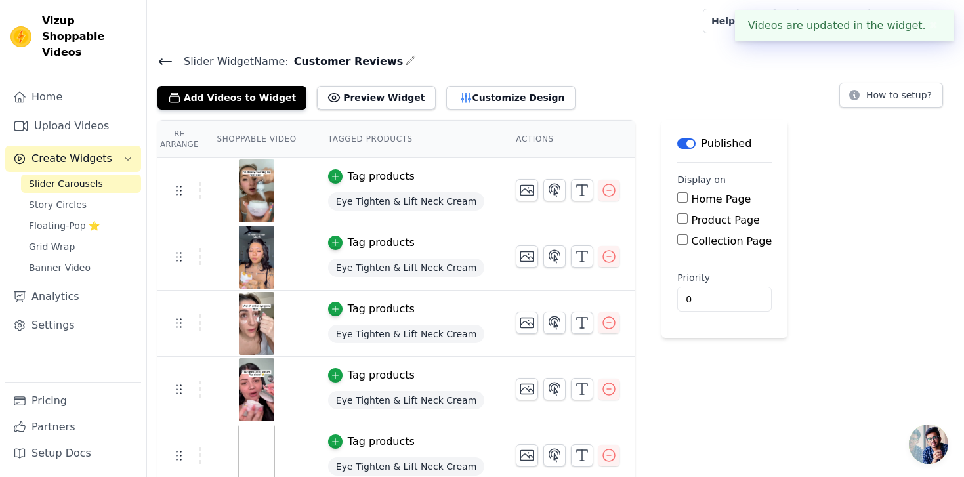
scroll to position [12, 0]
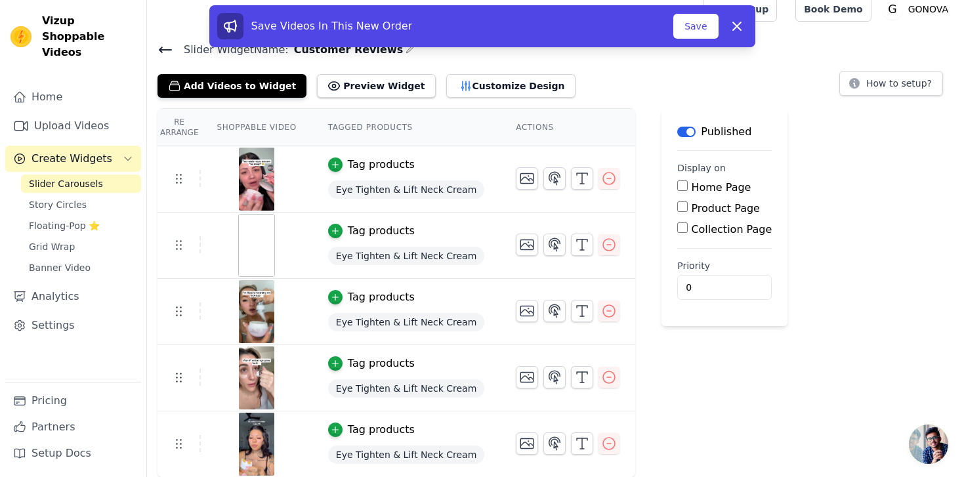
click at [677, 211] on input "Product Page" at bounding box center [682, 206] width 11 height 11
checkbox input "true"
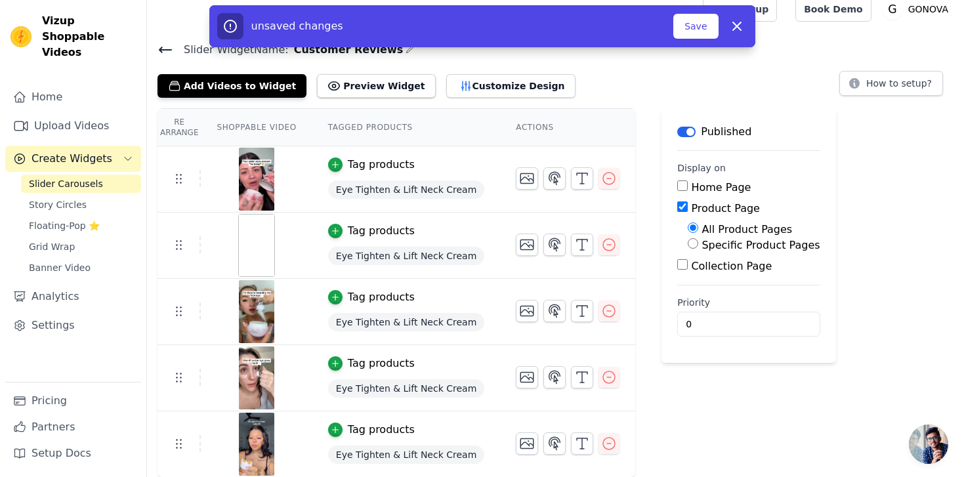
click at [688, 244] on input "Specific Product Pages" at bounding box center [693, 243] width 11 height 11
radio input "true"
click at [693, 277] on button "Select Products" at bounding box center [732, 275] width 88 height 22
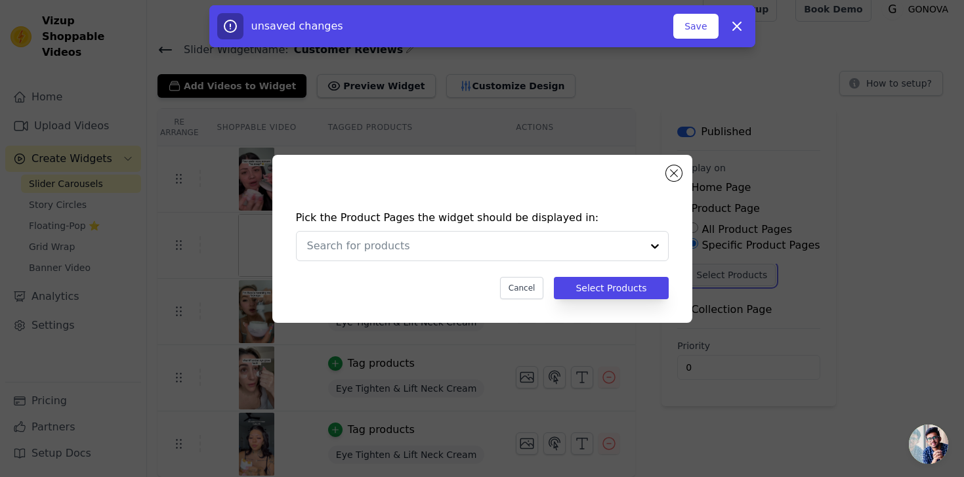
scroll to position [0, 0]
click at [471, 245] on input "text" at bounding box center [461, 246] width 308 height 16
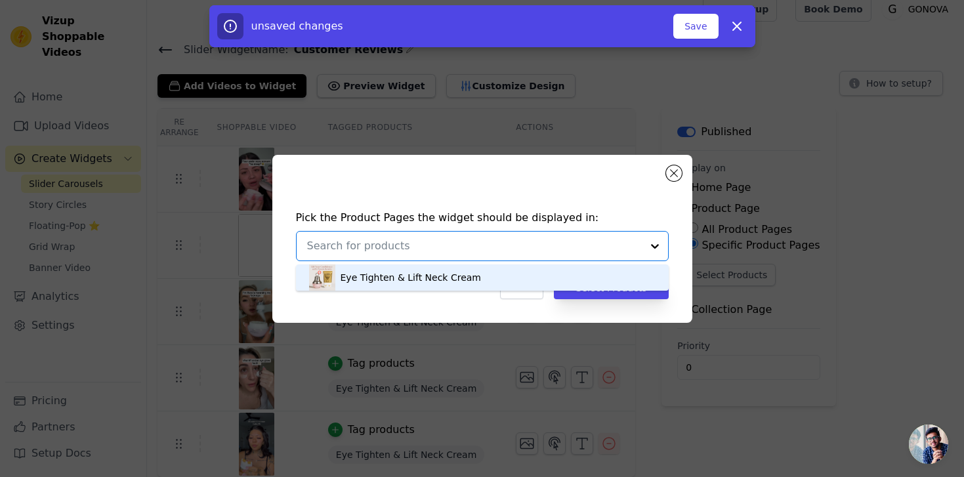
click at [373, 270] on div "Eye Tighten & Lift Neck Cream" at bounding box center [482, 277] width 347 height 26
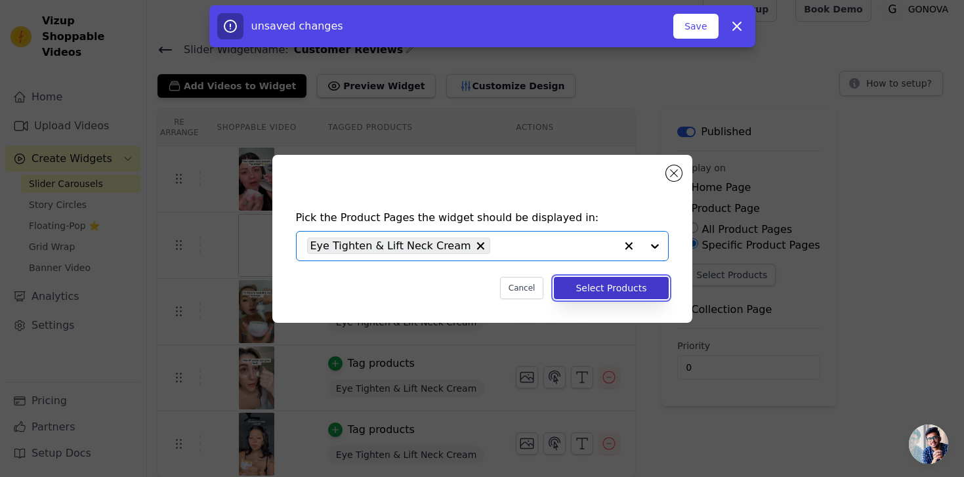
click at [623, 297] on button "Select Products" at bounding box center [611, 288] width 114 height 22
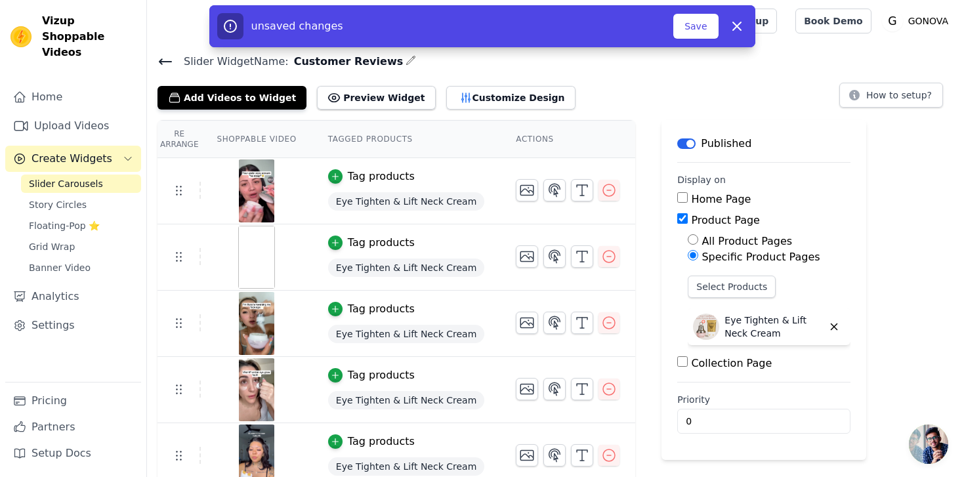
scroll to position [12, 0]
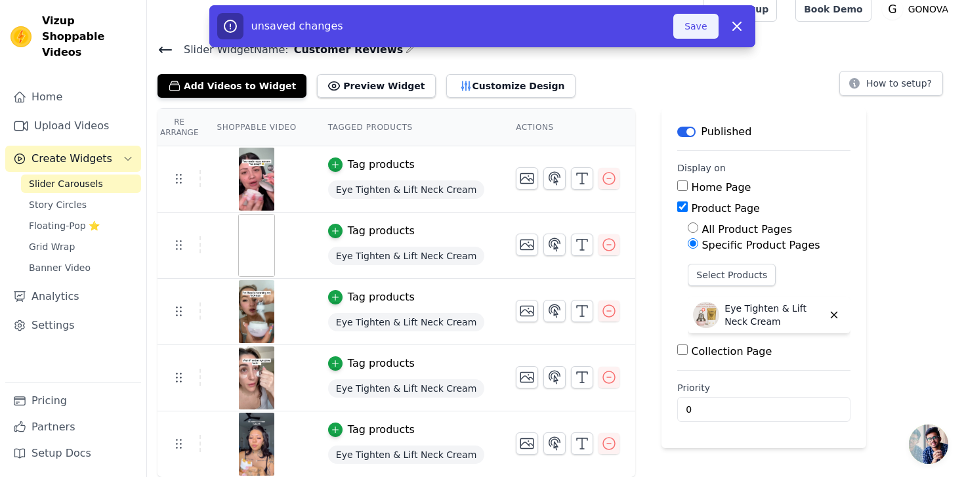
click at [699, 27] on button "Save" at bounding box center [695, 26] width 45 height 25
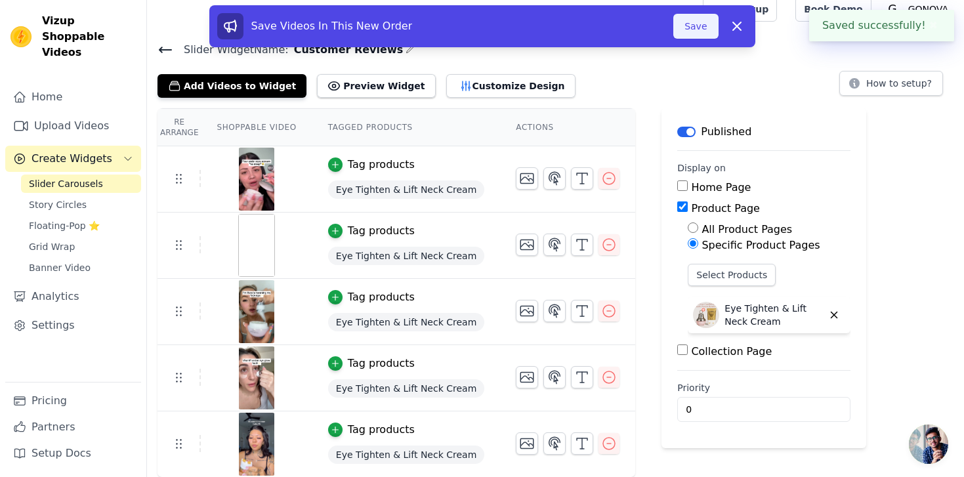
click at [696, 36] on button "Save" at bounding box center [695, 26] width 45 height 25
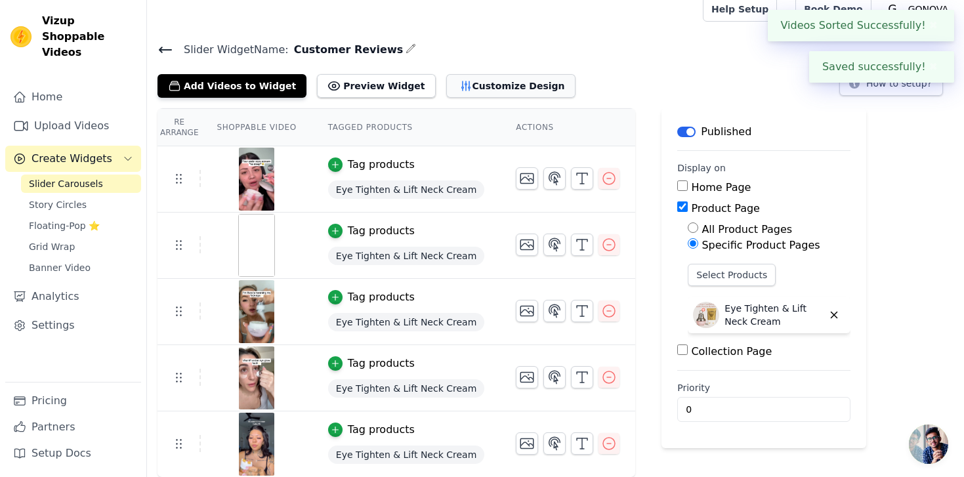
click at [455, 84] on button "Customize Design" at bounding box center [510, 86] width 129 height 24
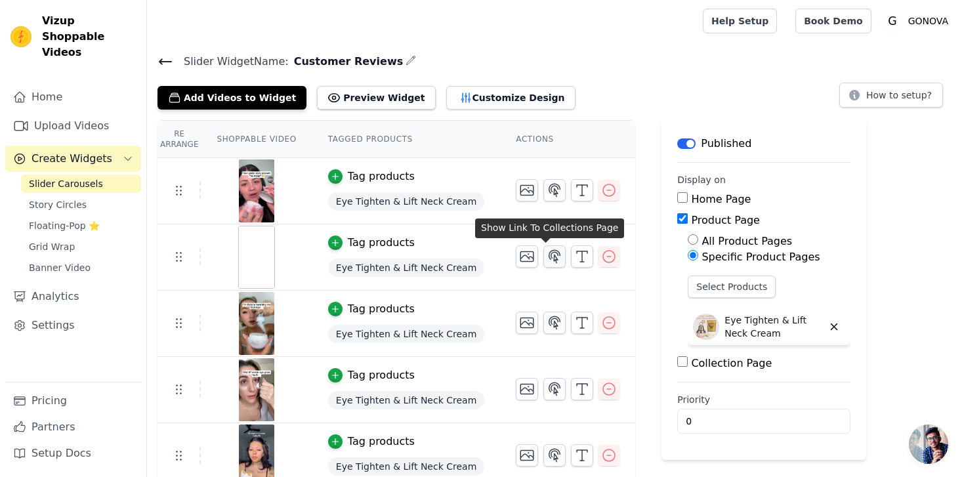
scroll to position [12, 0]
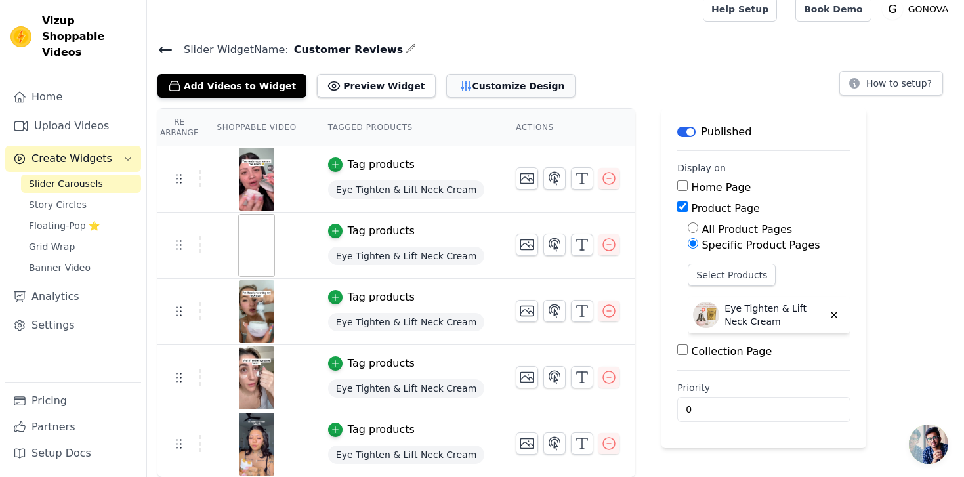
click at [448, 77] on button "Customize Design" at bounding box center [510, 86] width 129 height 24
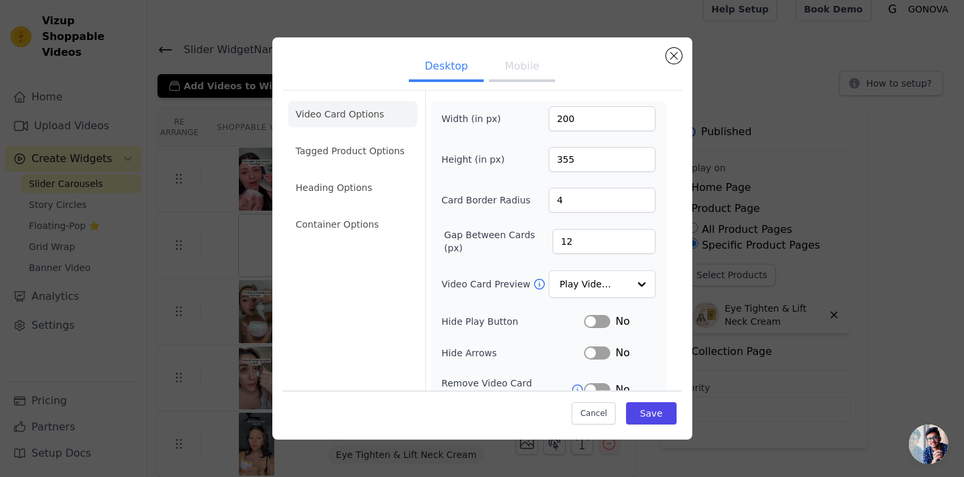
click at [510, 77] on button "Mobile" at bounding box center [522, 67] width 66 height 29
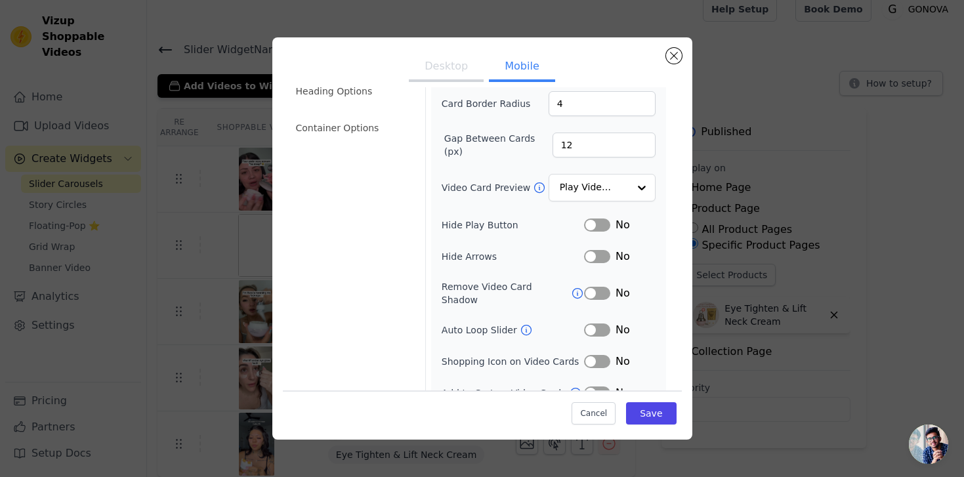
scroll to position [68, 0]
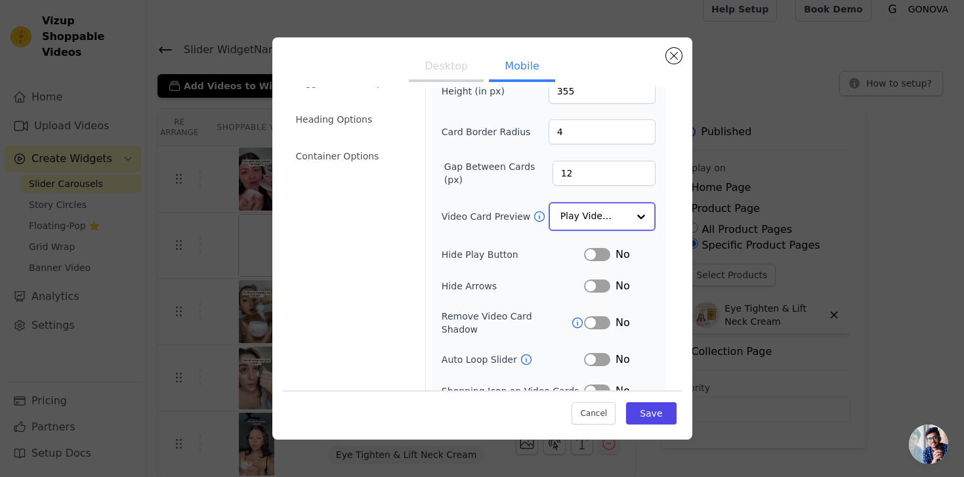
click at [590, 217] on input "Video Card Preview" at bounding box center [594, 216] width 68 height 26
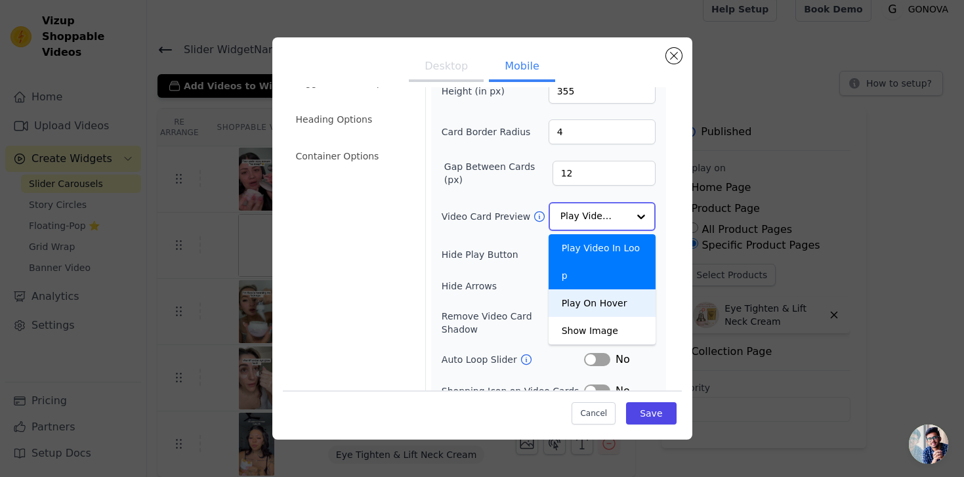
click at [594, 289] on div "Play On Hover" at bounding box center [602, 303] width 107 height 28
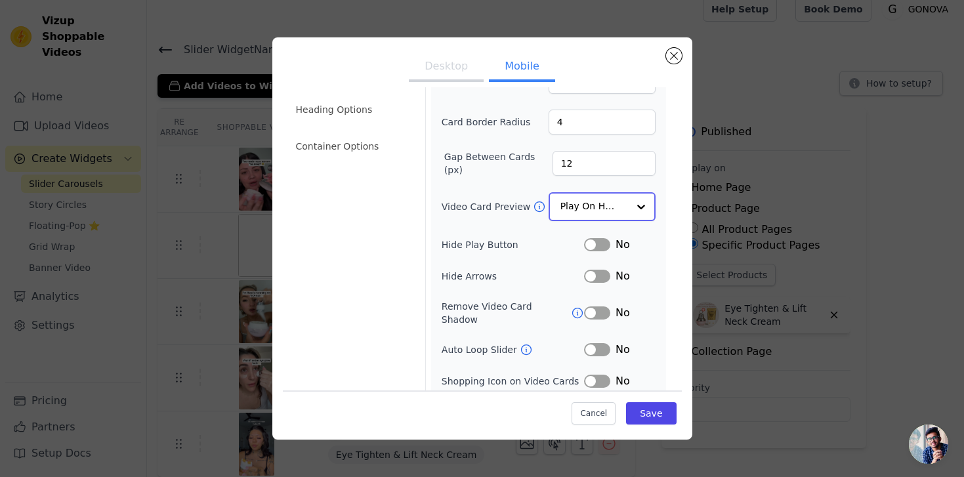
scroll to position [86, 0]
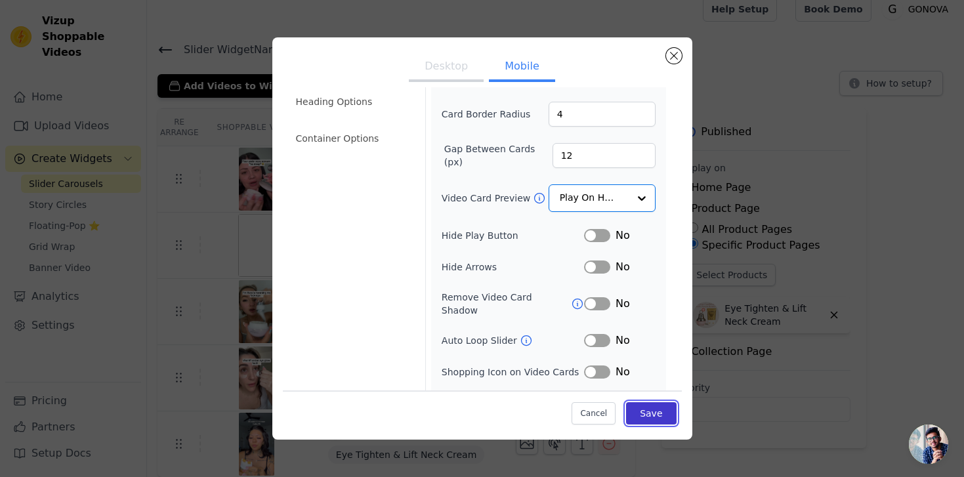
click at [657, 412] on button "Save" at bounding box center [651, 413] width 50 height 22
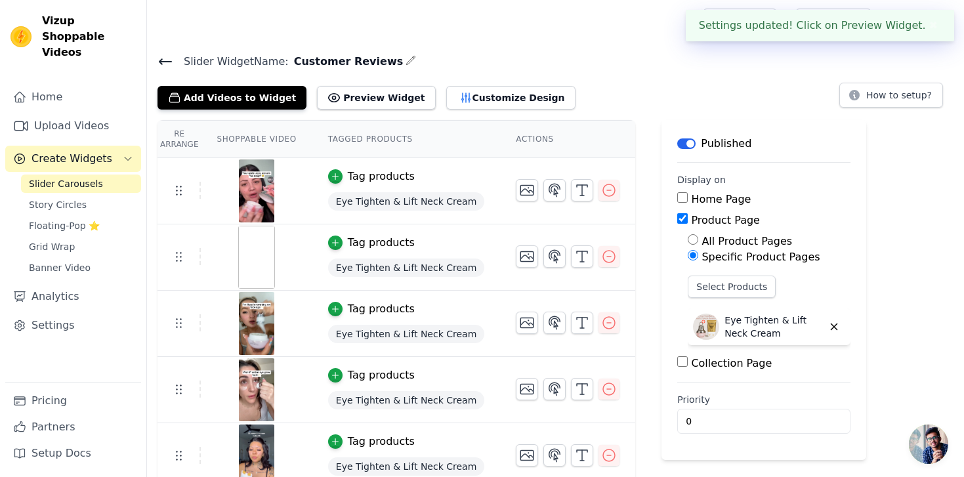
scroll to position [12, 0]
